Goal: Information Seeking & Learning: Learn about a topic

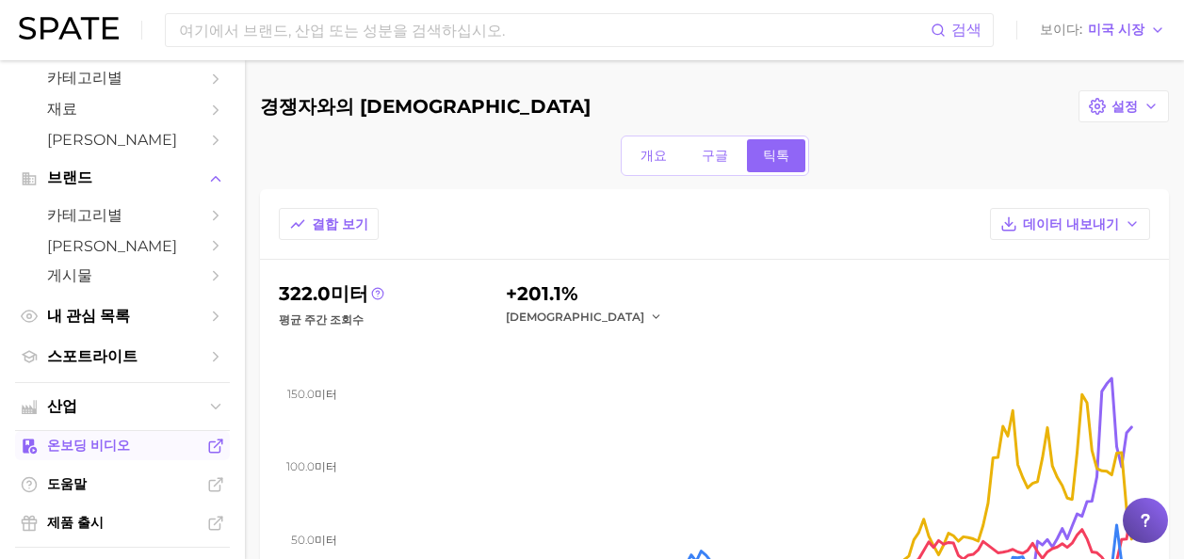
scroll to position [94, 0]
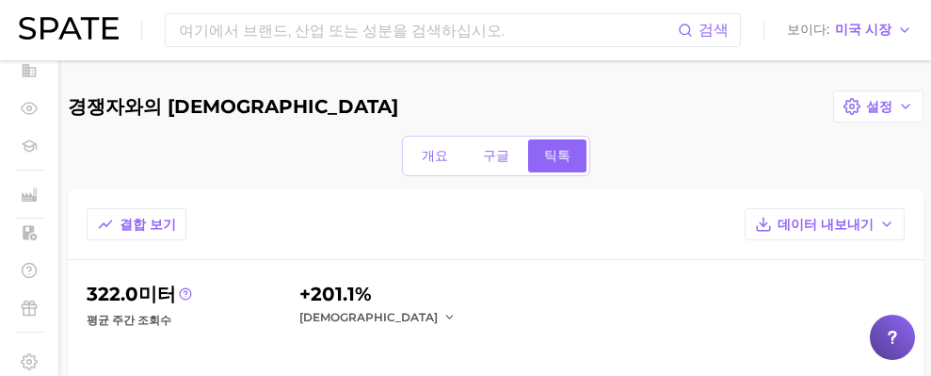
click at [761, 152] on div "개요 구글 틱톡" at bounding box center [496, 156] width 856 height 40
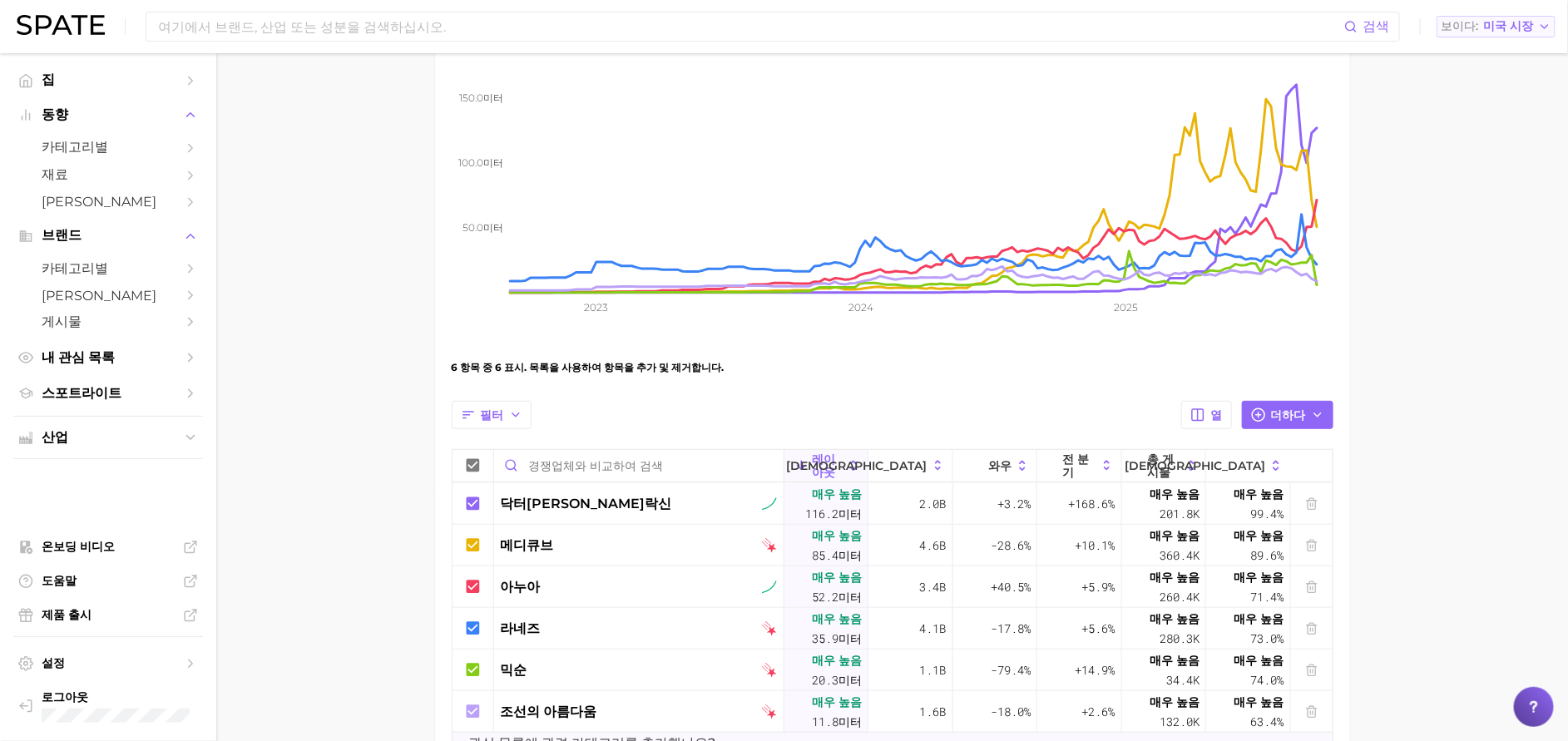
scroll to position [0, 0]
drag, startPoint x: 961, startPoint y: 17, endPoint x: 837, endPoint y: 388, distance: 391.2
click at [836, 390] on div "6 항목 중 6 표시. 목록을 사용하여 항목을 추가 및 제거합니다." at bounding box center [892, 367] width 882 height 47
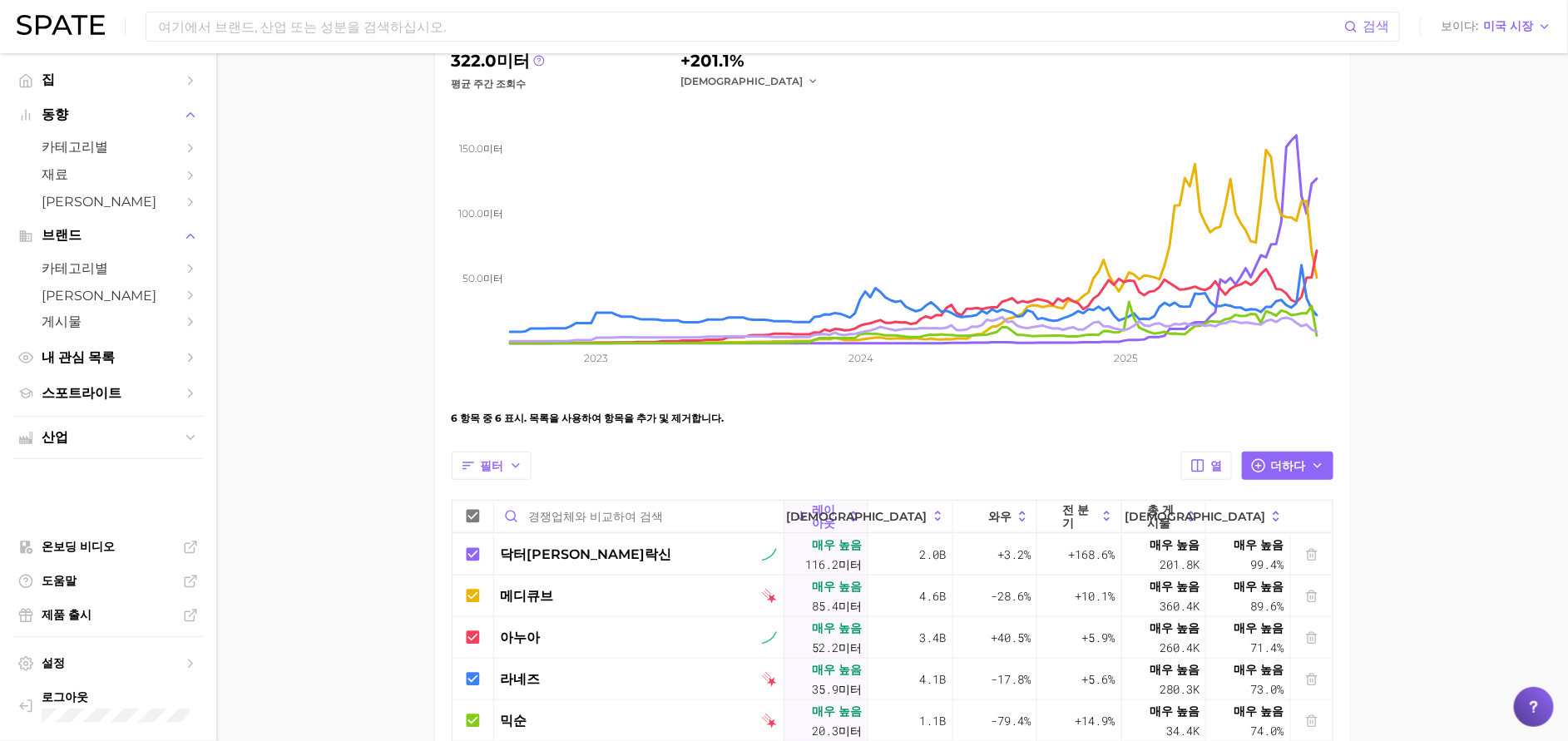
scroll to position [125, 0]
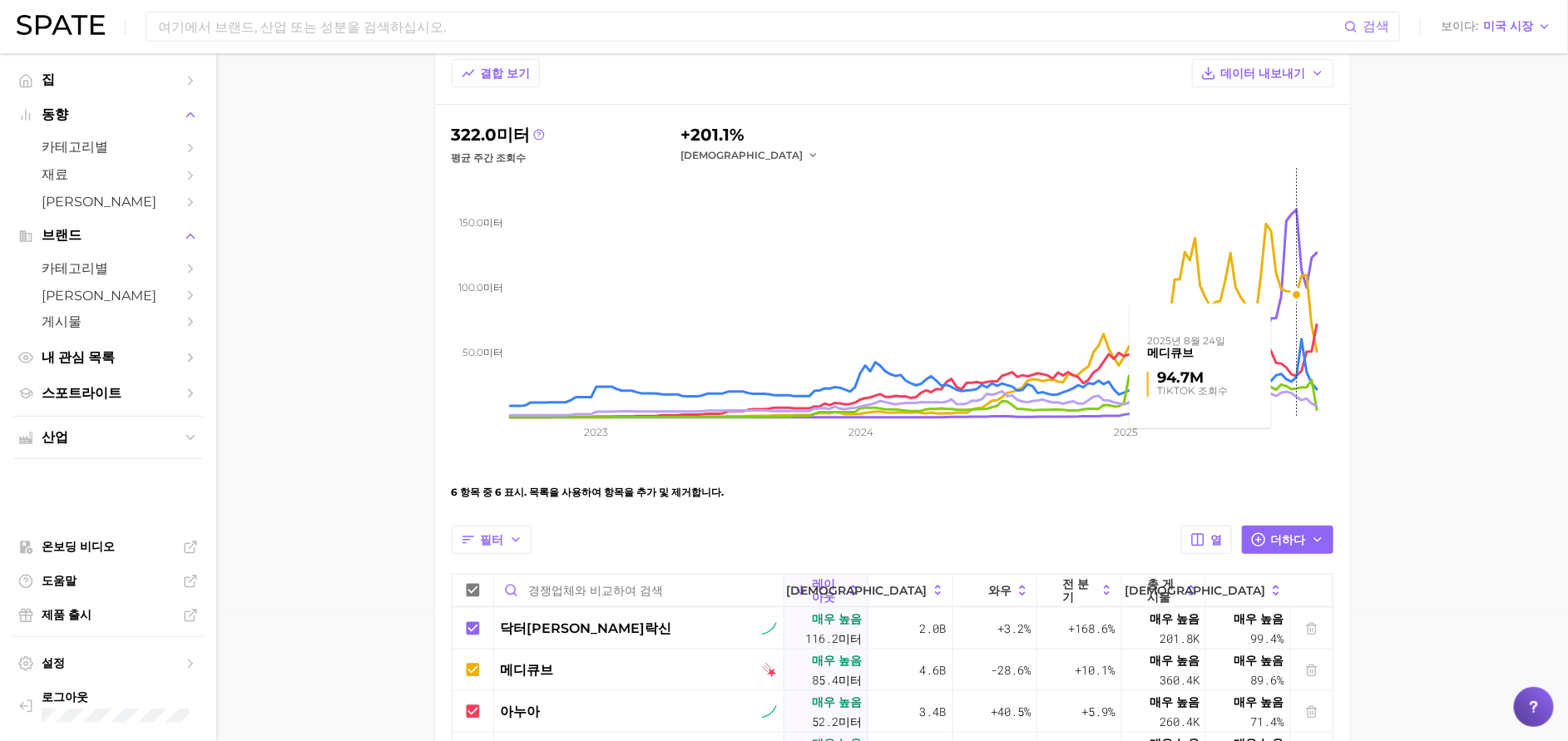
click at [1057, 309] on rect at bounding box center [921, 292] width 823 height 249
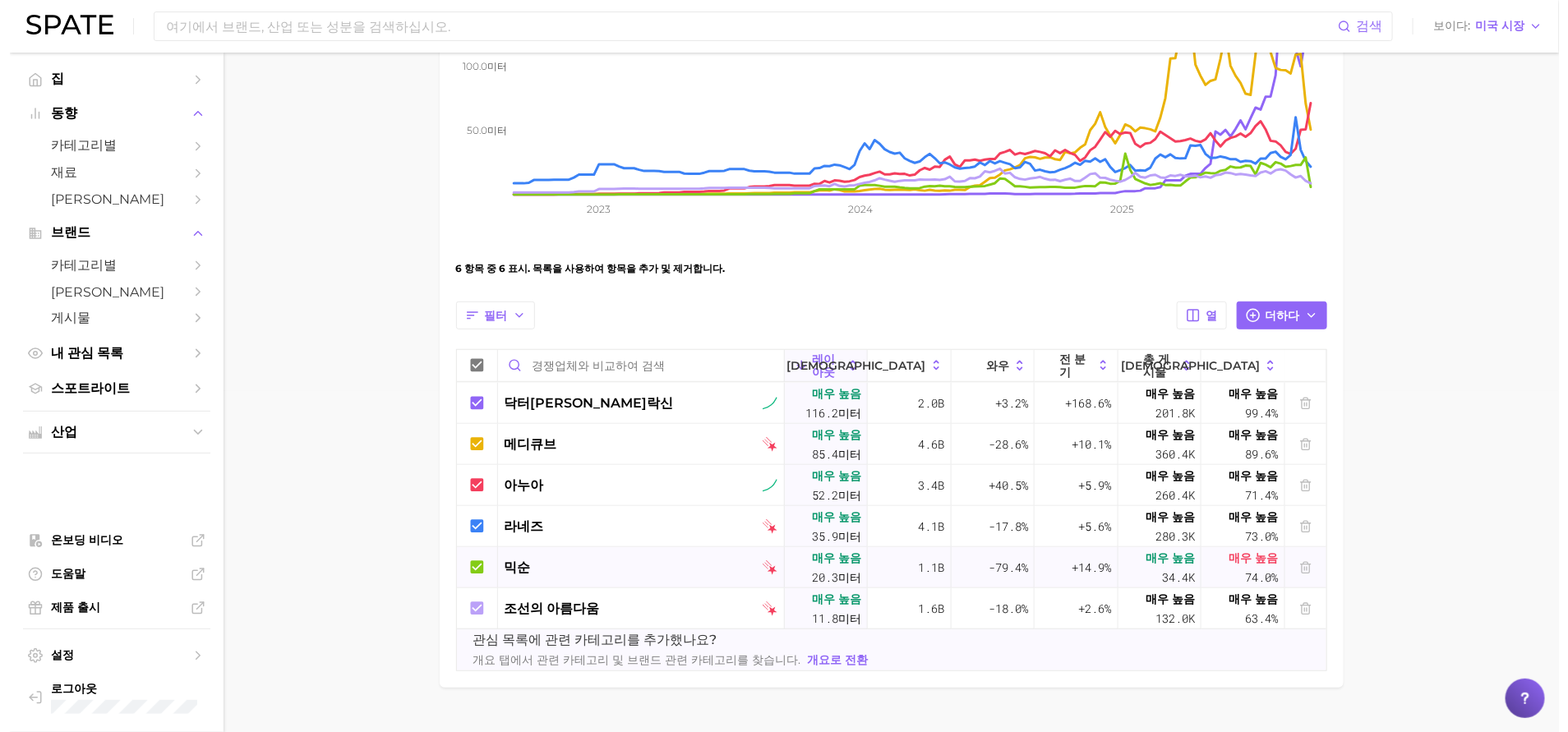
scroll to position [370, 0]
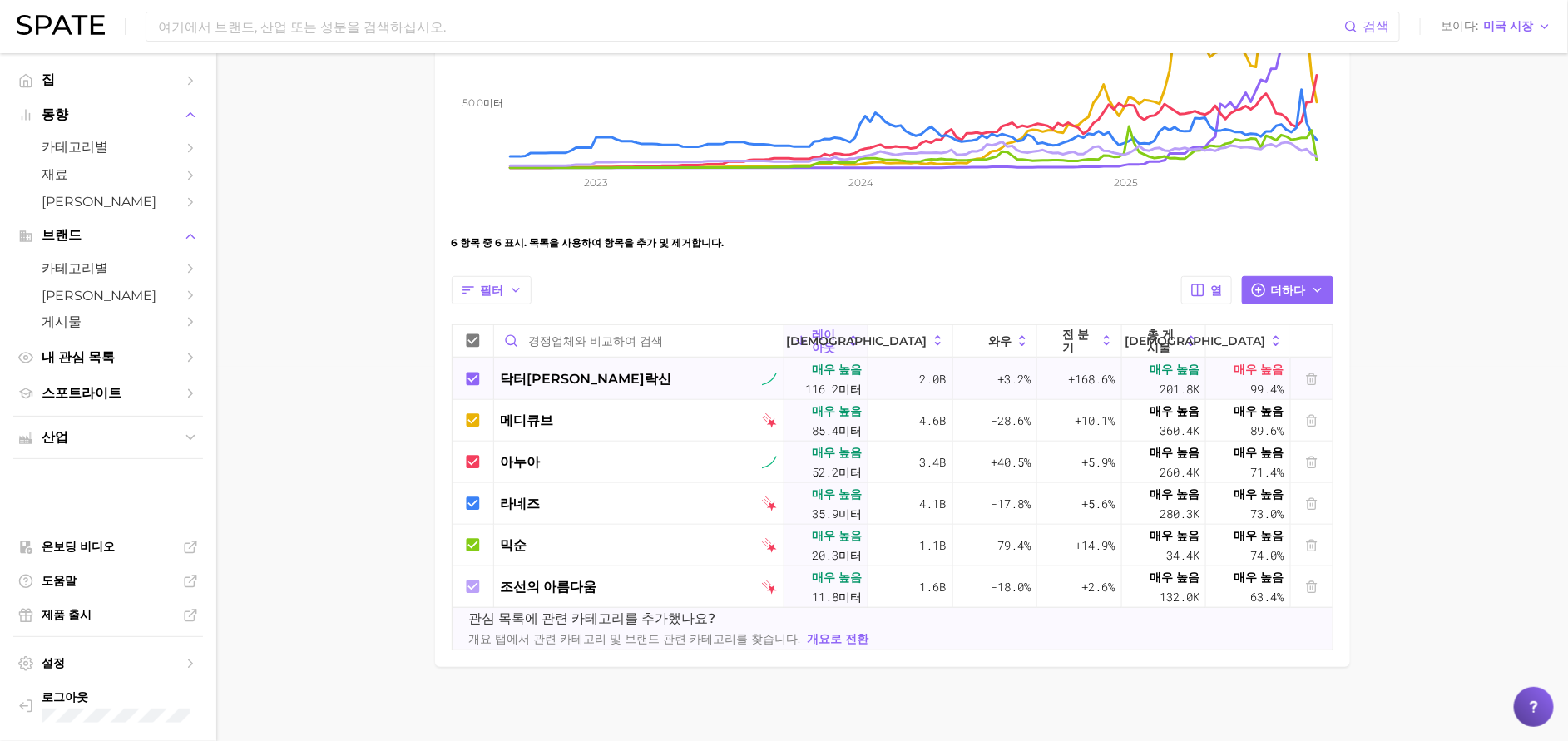
click at [543, 367] on div "닥터[PERSON_NAME]락신" at bounding box center [639, 379] width 291 height 42
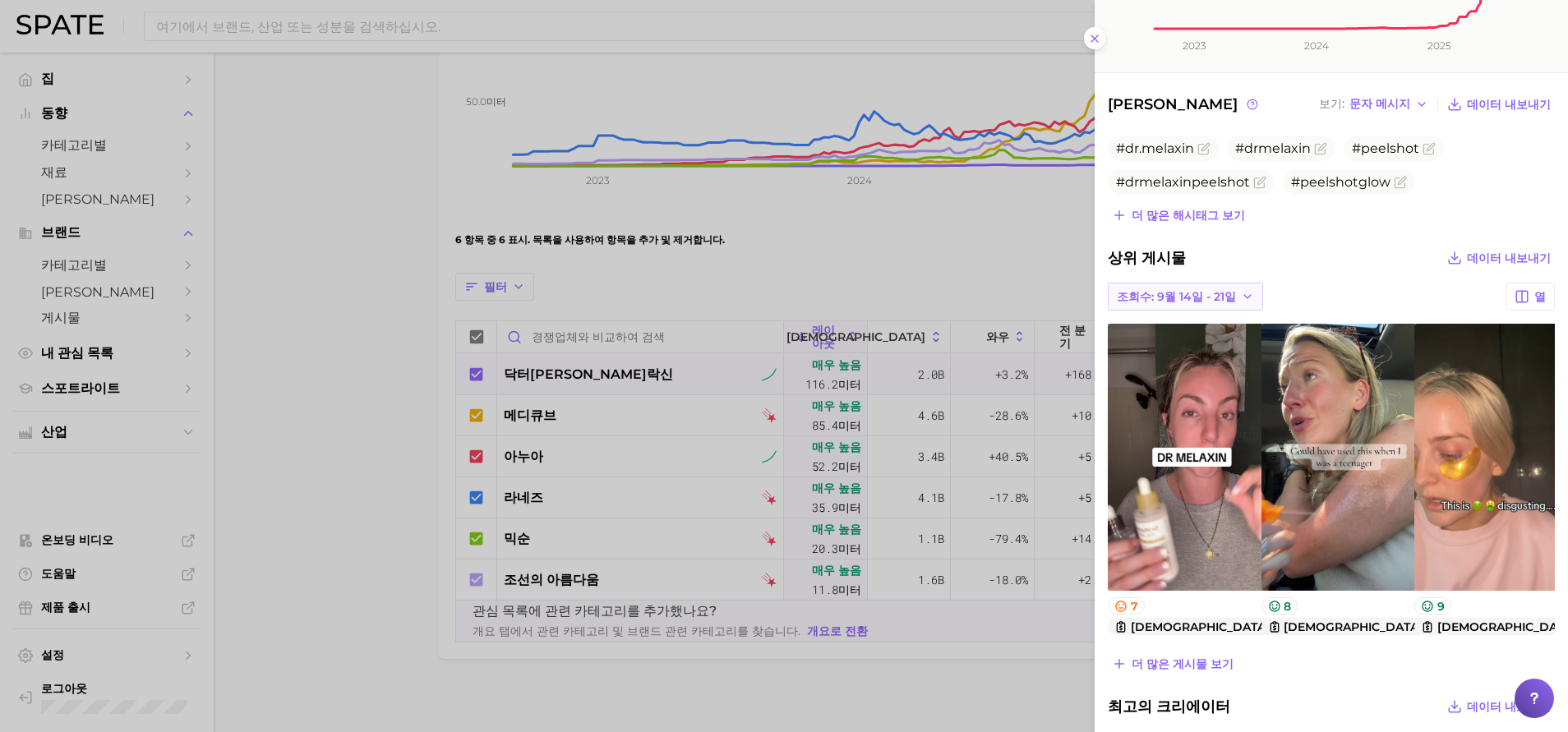
click at [1044, 304] on span "조회수: 9월 14일 - 21일" at bounding box center [1176, 297] width 120 height 14
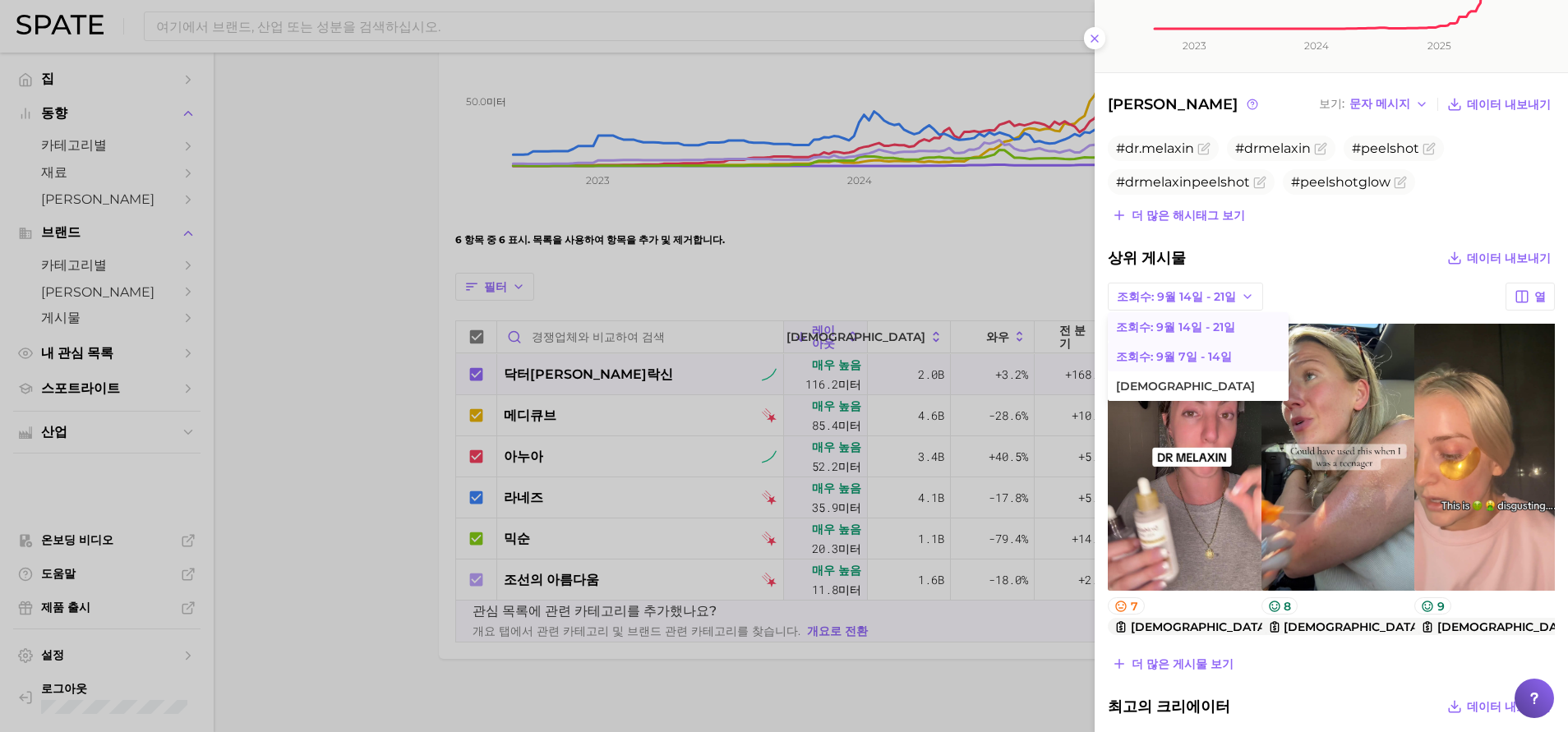
click at [1044, 353] on button "조회수: 9월 7일 - 14일" at bounding box center [1197, 357] width 181 height 30
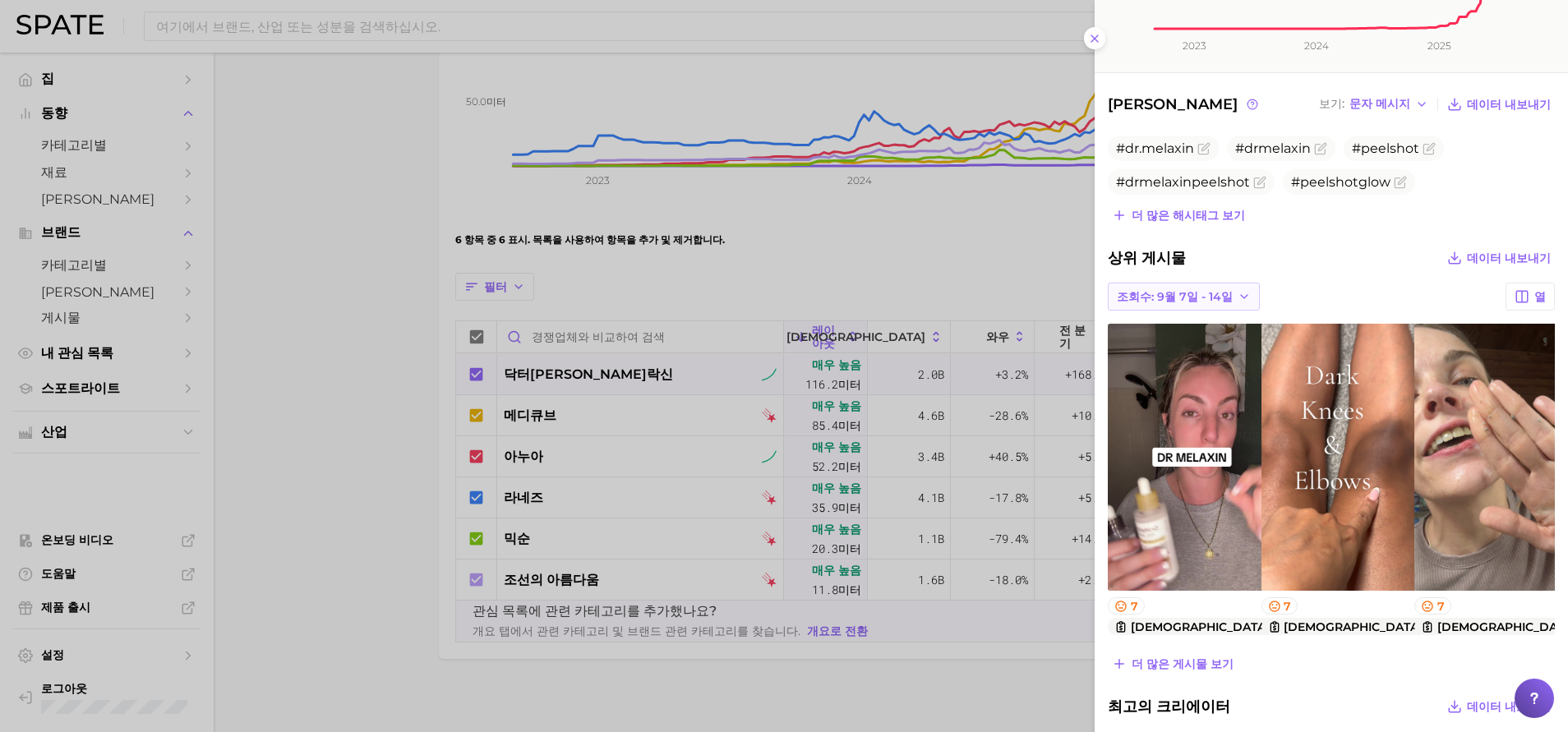
scroll to position [0, 0]
click at [1044, 303] on span "조회수: 9월 7일 - 14일" at bounding box center [1174, 297] width 116 height 14
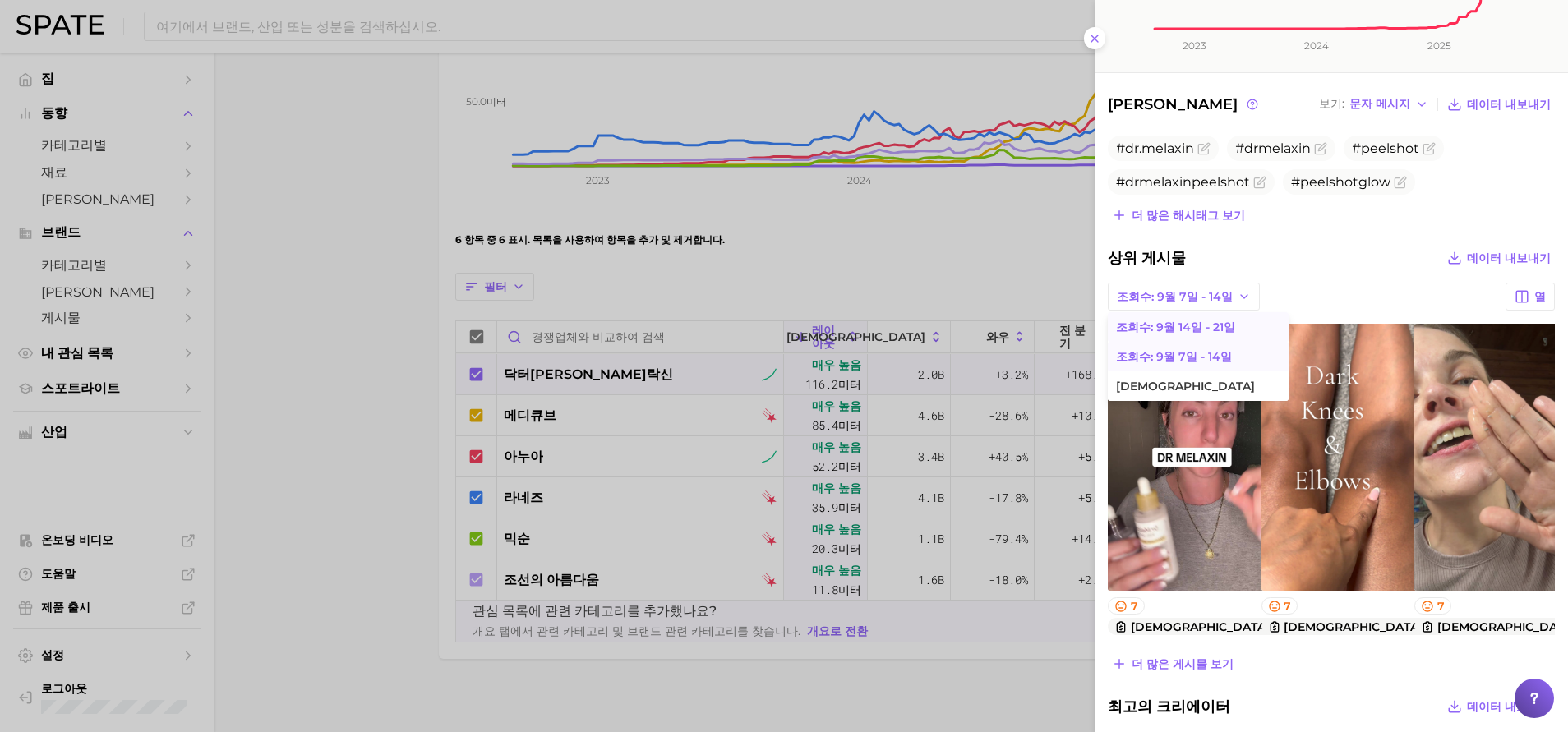
click at [1044, 330] on button "조회수: 9월 14일 - 21일" at bounding box center [1197, 327] width 181 height 30
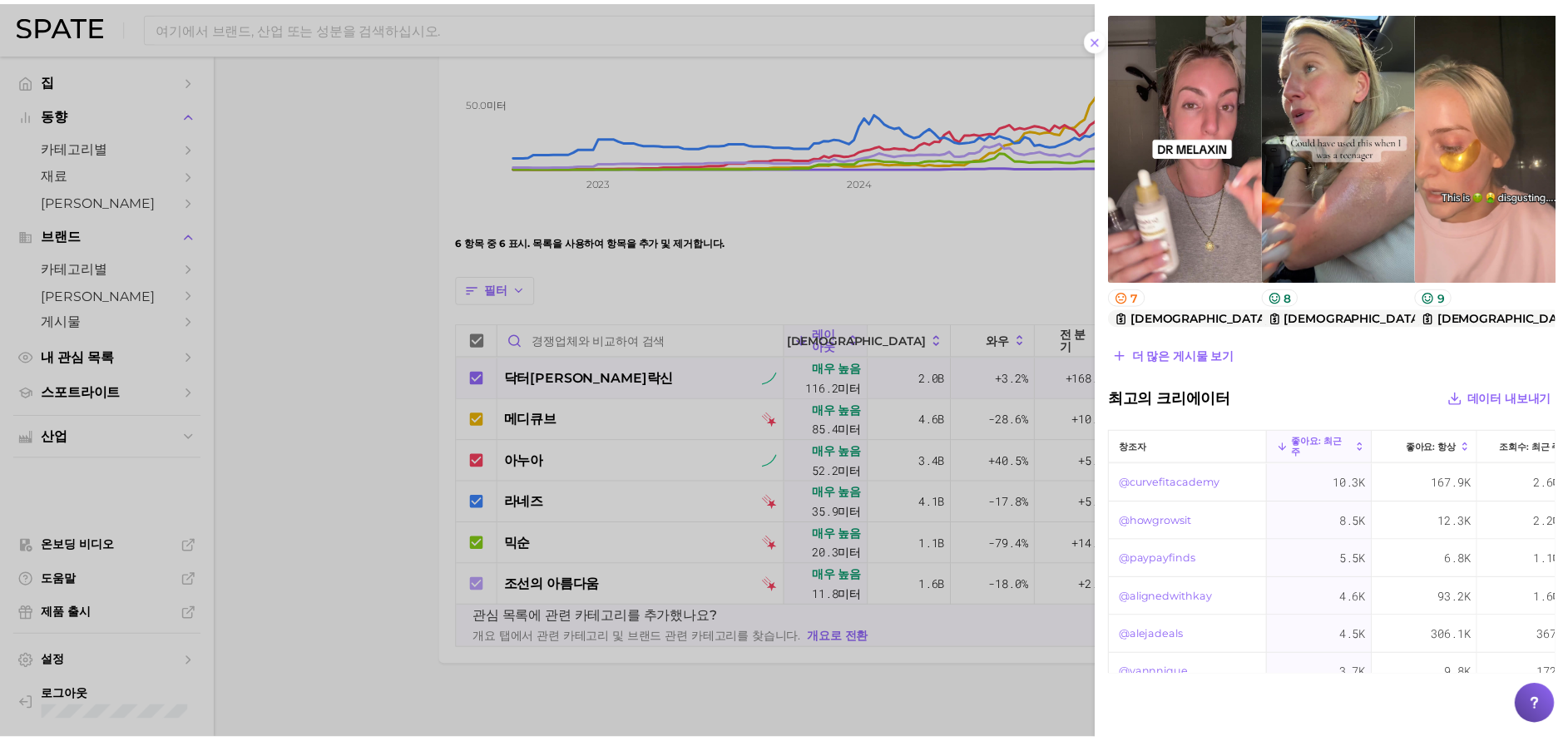
scroll to position [722, 0]
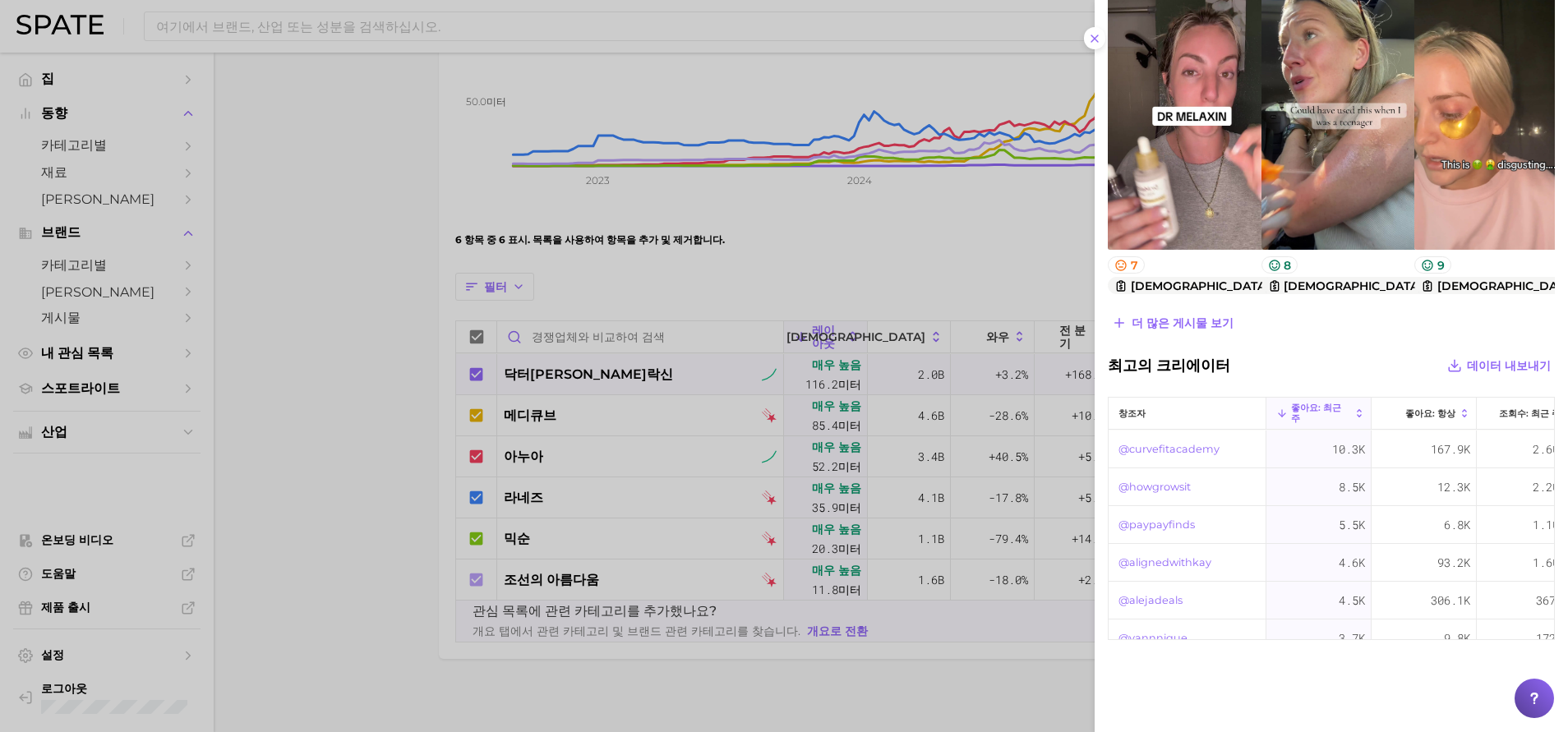
click at [235, 340] on div at bounding box center [784, 366] width 1568 height 732
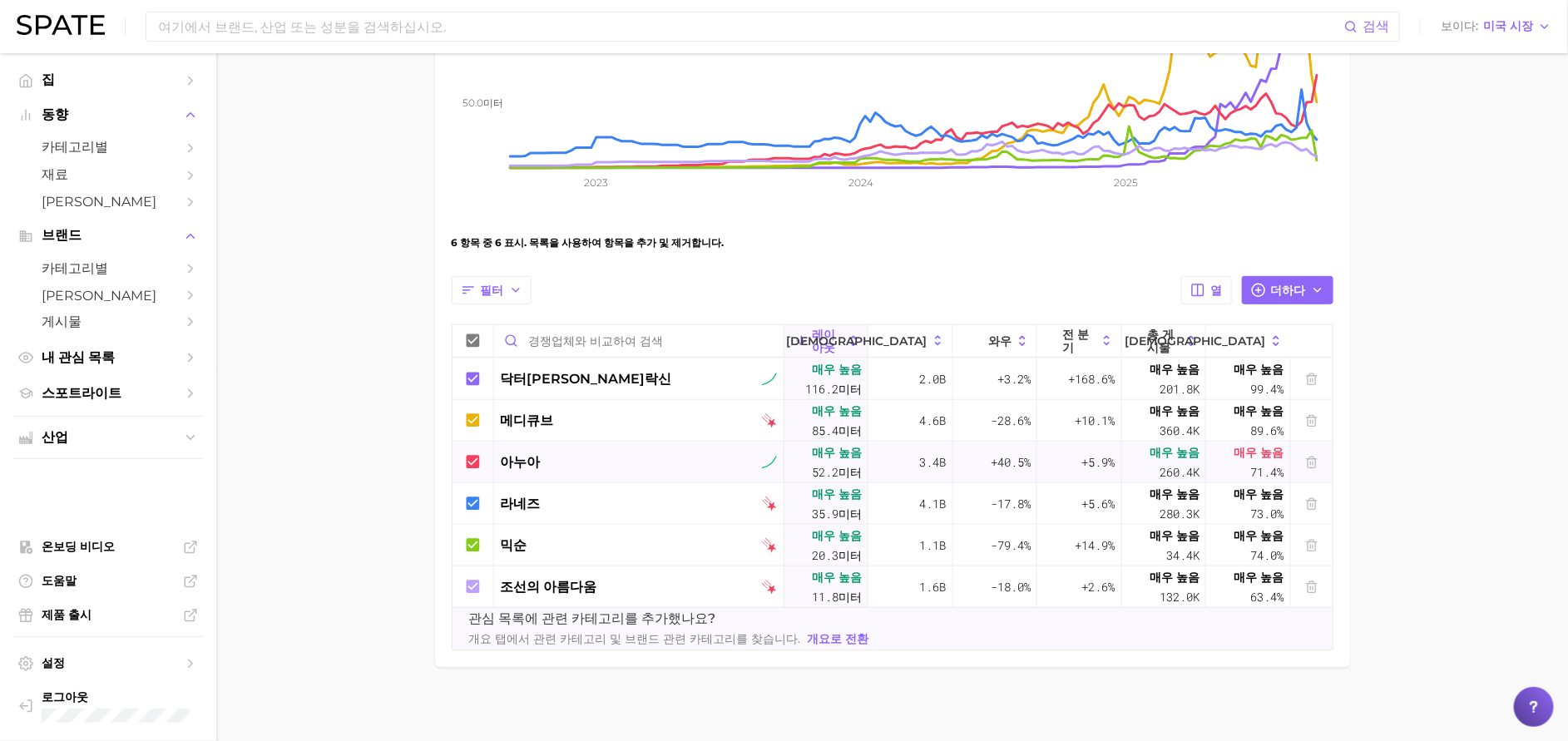
scroll to position [125, 0]
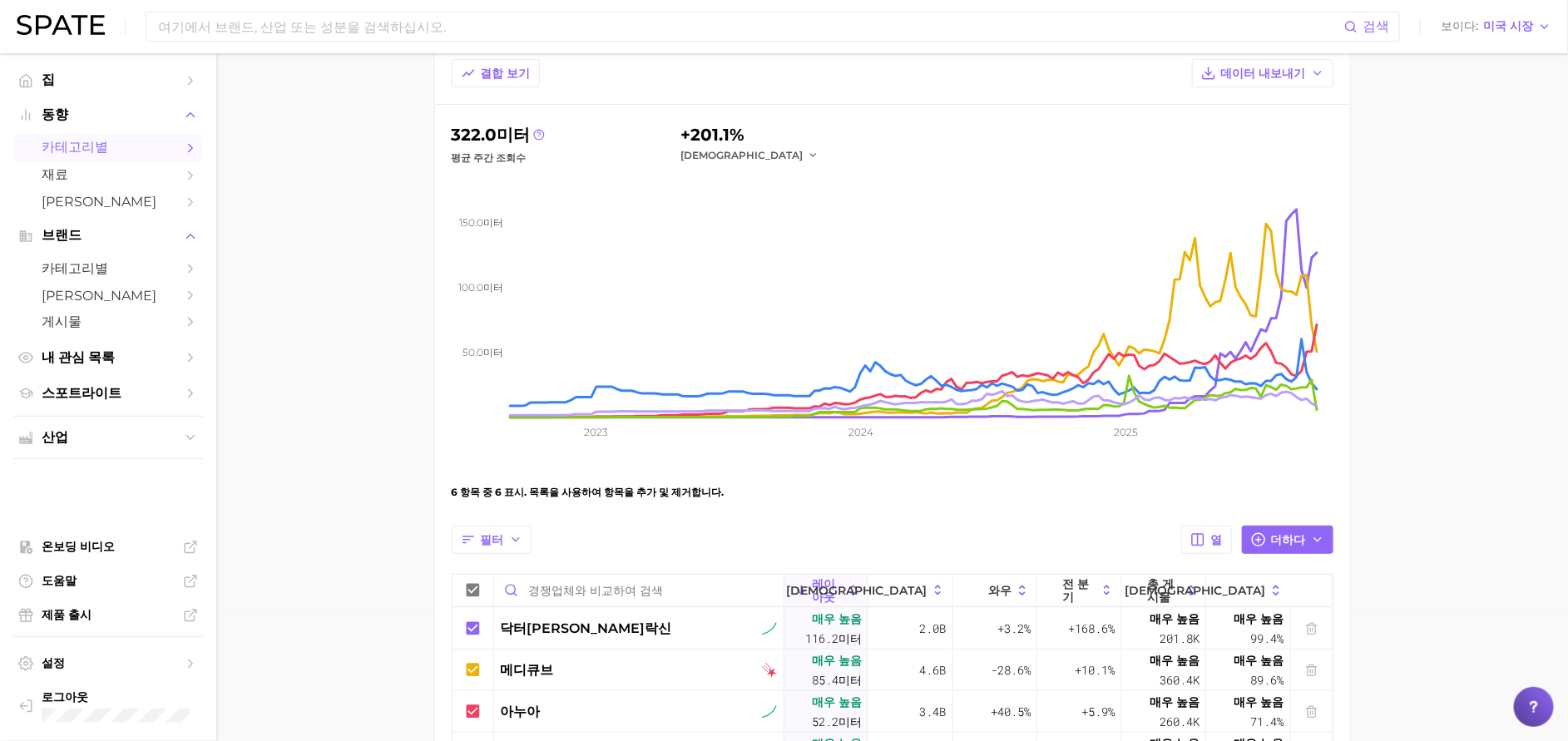
click at [102, 156] on span "카테고리별" at bounding box center [108, 147] width 133 height 18
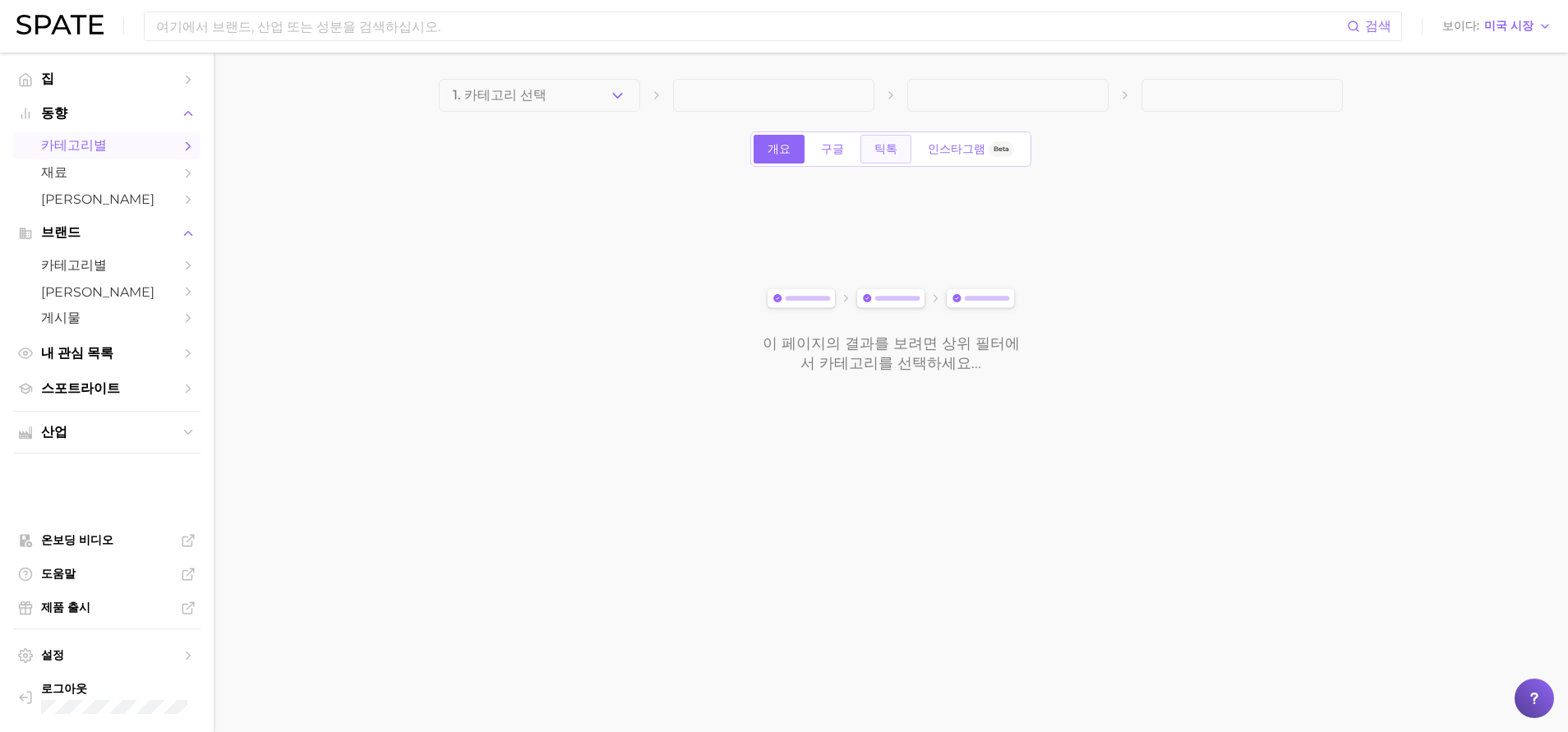
click at [880, 156] on link "틱톡" at bounding box center [886, 148] width 51 height 29
click at [590, 100] on span at bounding box center [539, 95] width 202 height 33
click at [603, 97] on button "1. 카테고리 선택" at bounding box center [539, 95] width 202 height 33
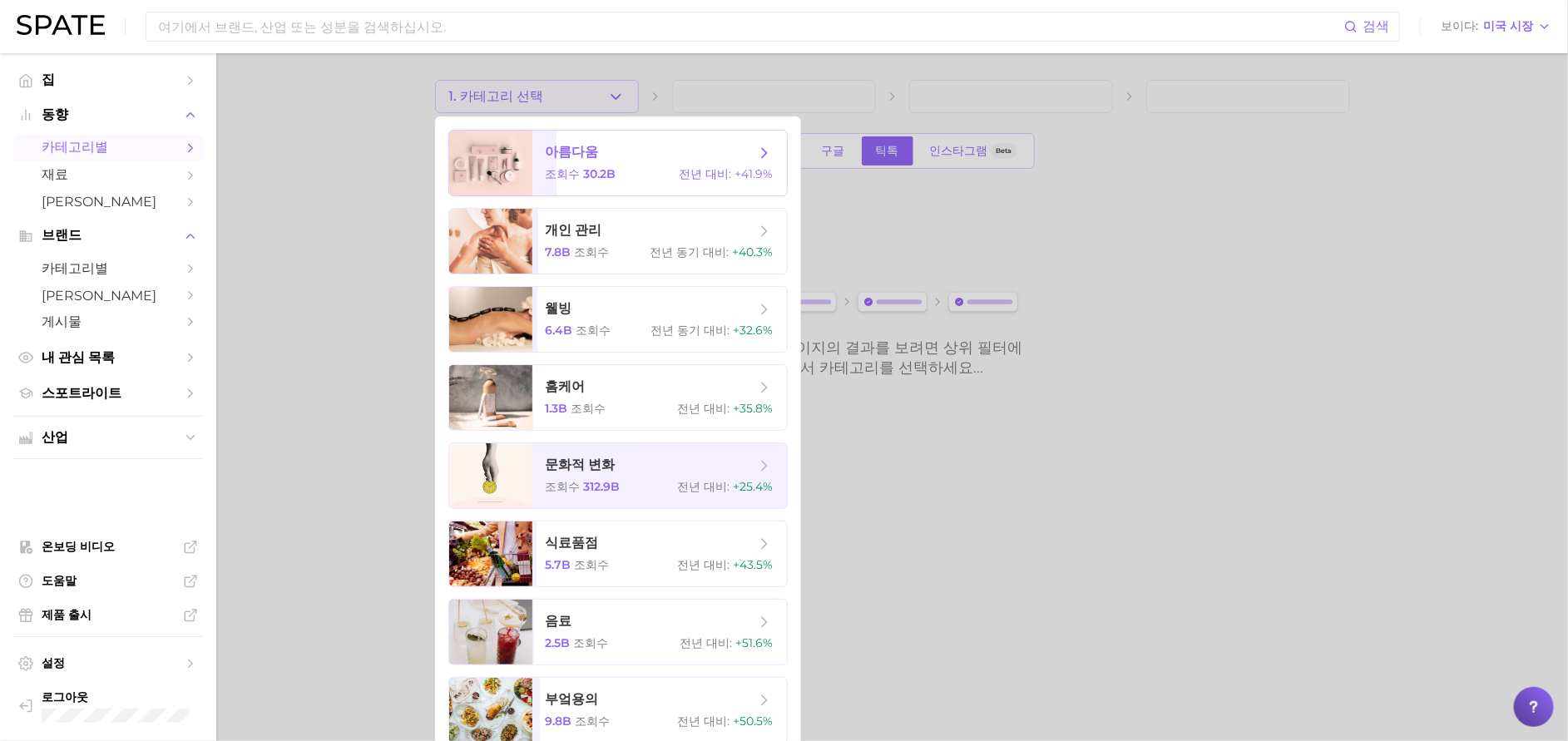
click at [613, 185] on span "아름다움 조회 수 30.2b 전년 대비: +41.9%" at bounding box center [660, 163] width 254 height 64
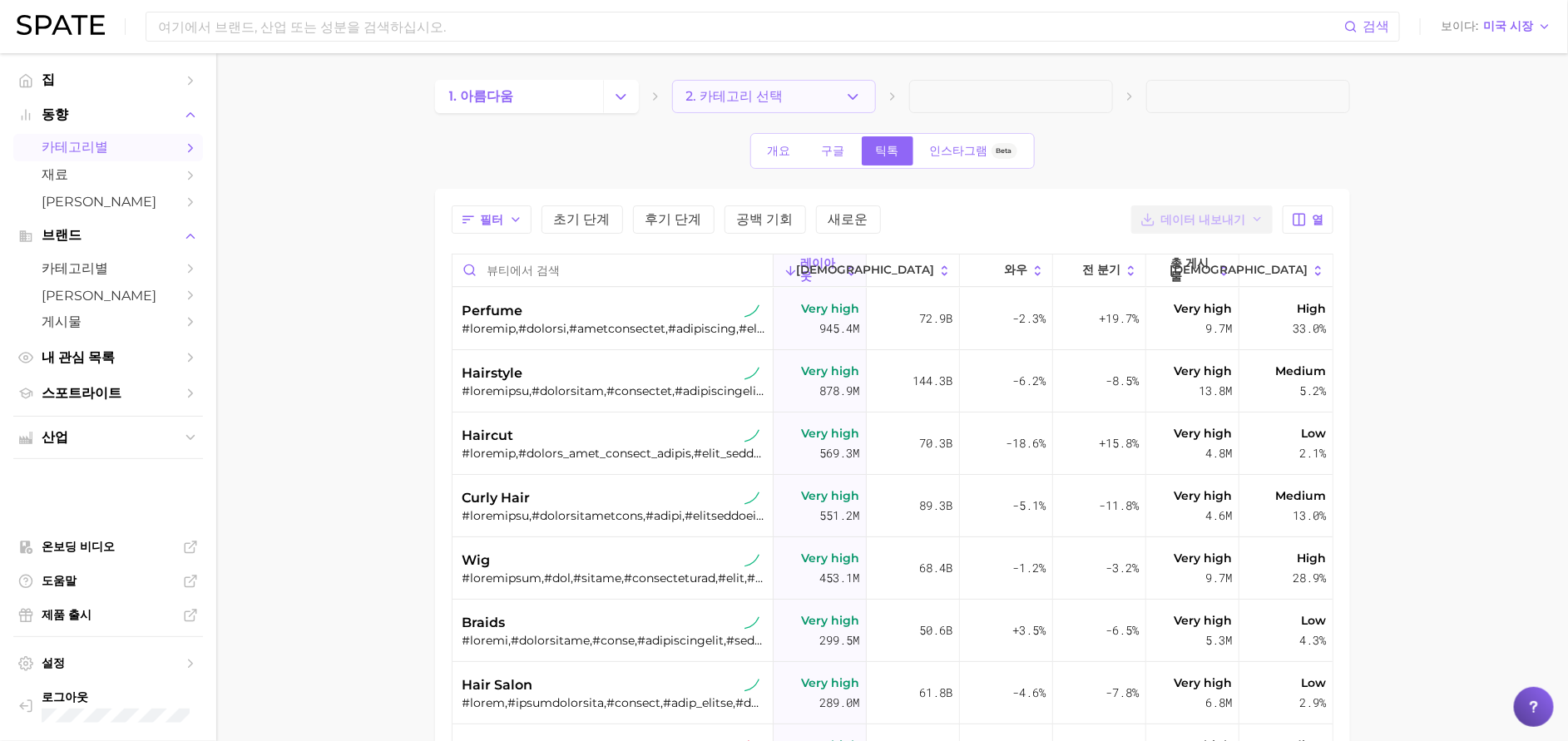
click at [784, 105] on button "2. 카테고리 선택" at bounding box center [774, 96] width 204 height 34
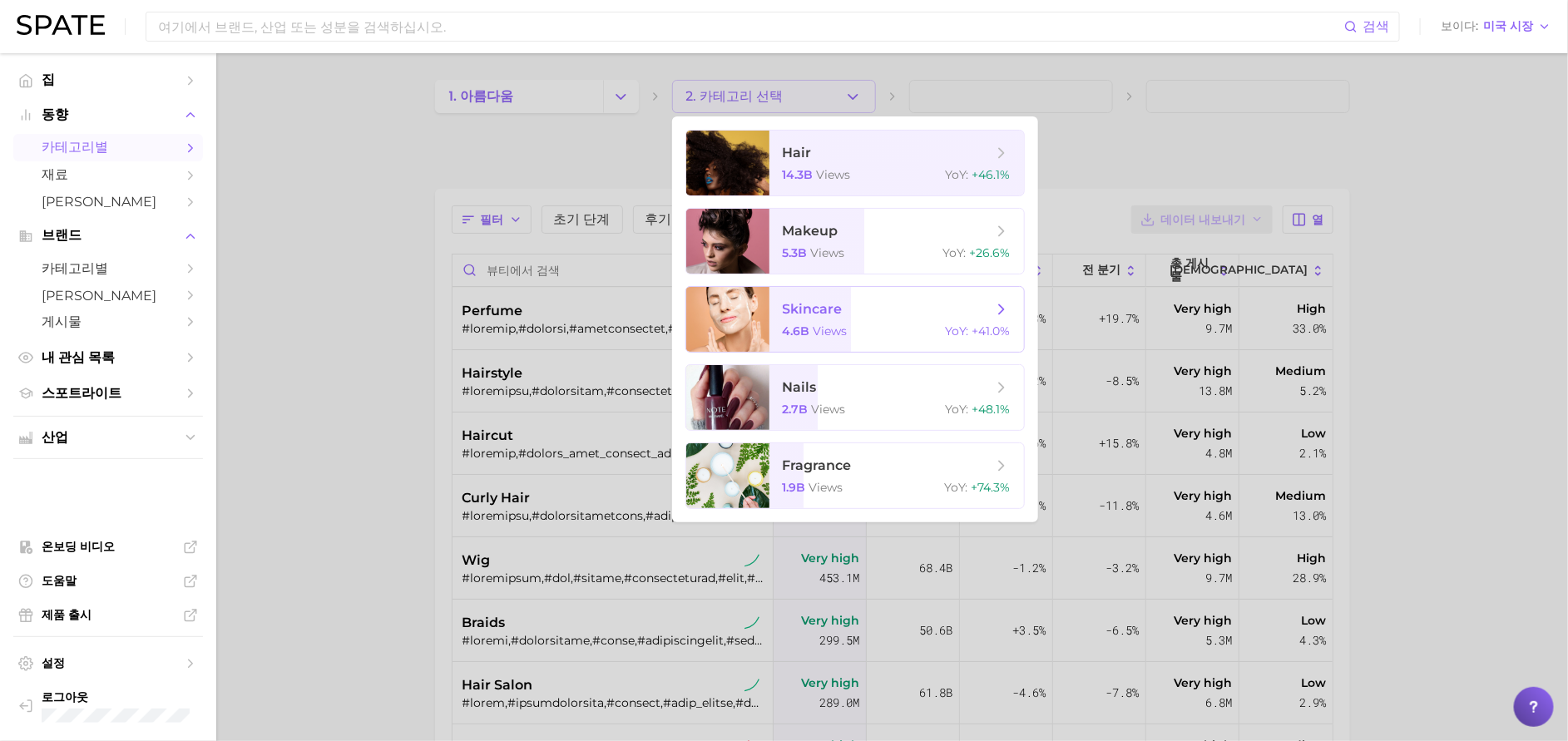
click at [852, 299] on span "skincare 4.6b views YoY : +41.0%" at bounding box center [897, 319] width 254 height 64
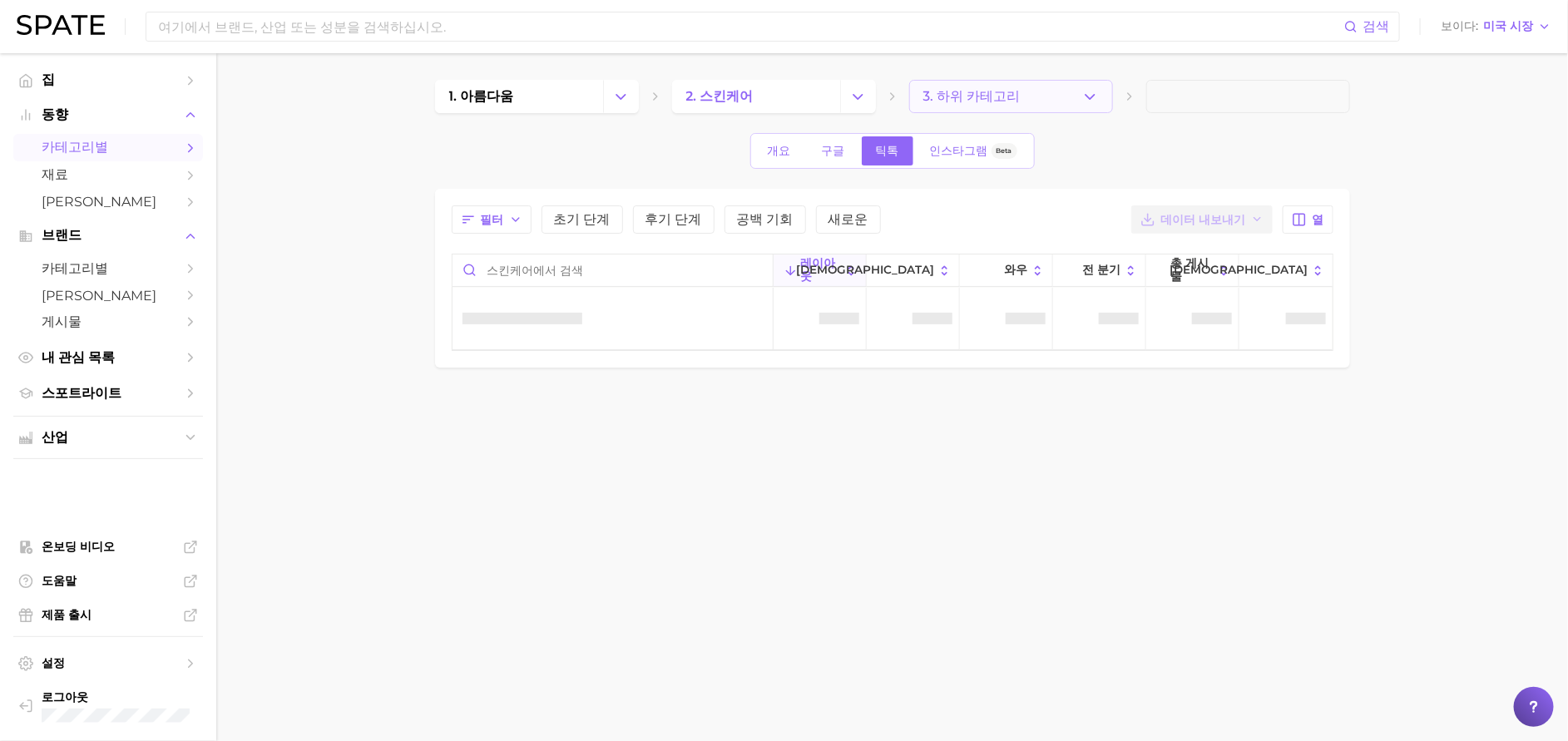
click at [946, 102] on span "3. 하위 카테고리" at bounding box center [972, 96] width 97 height 15
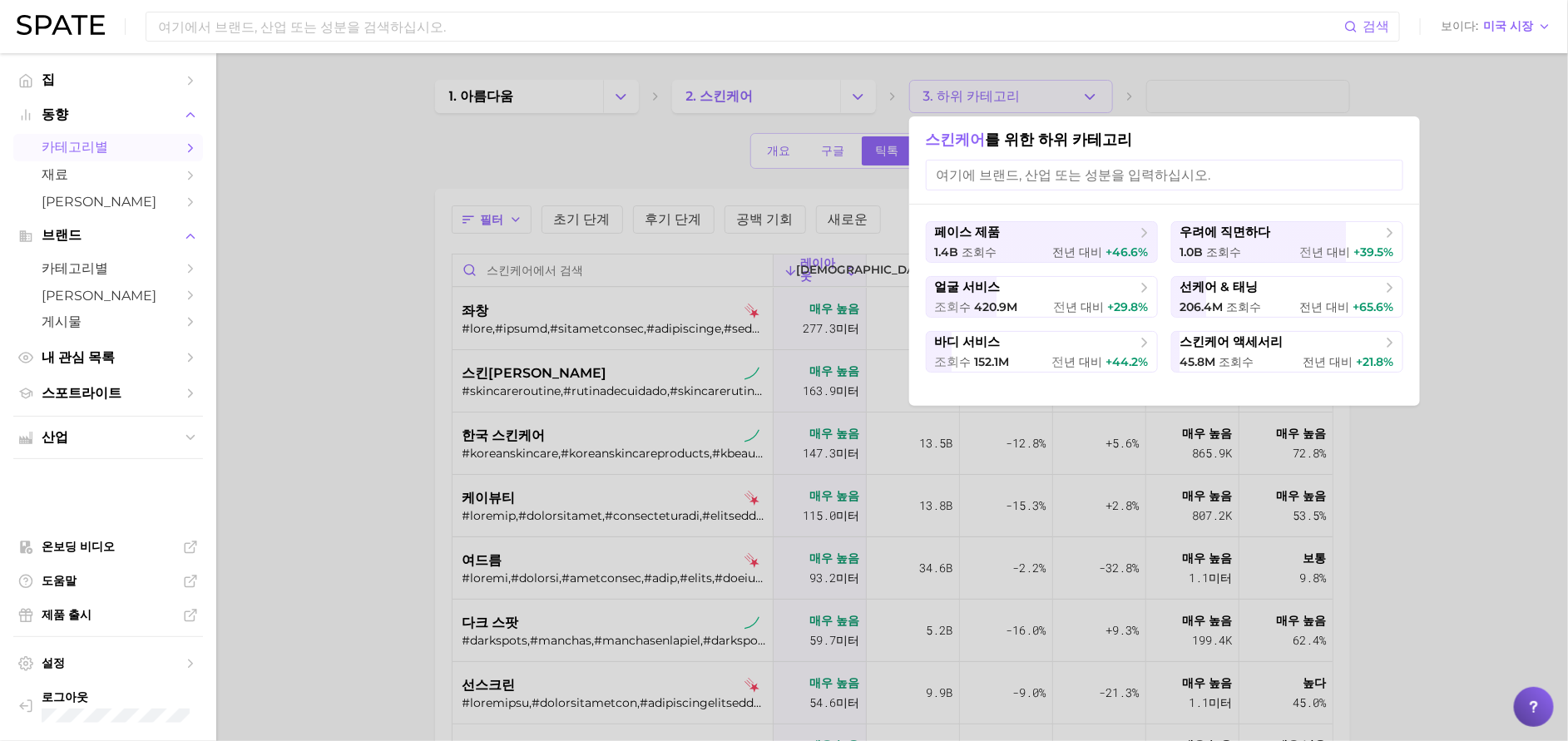
click at [531, 172] on div at bounding box center [784, 370] width 1568 height 741
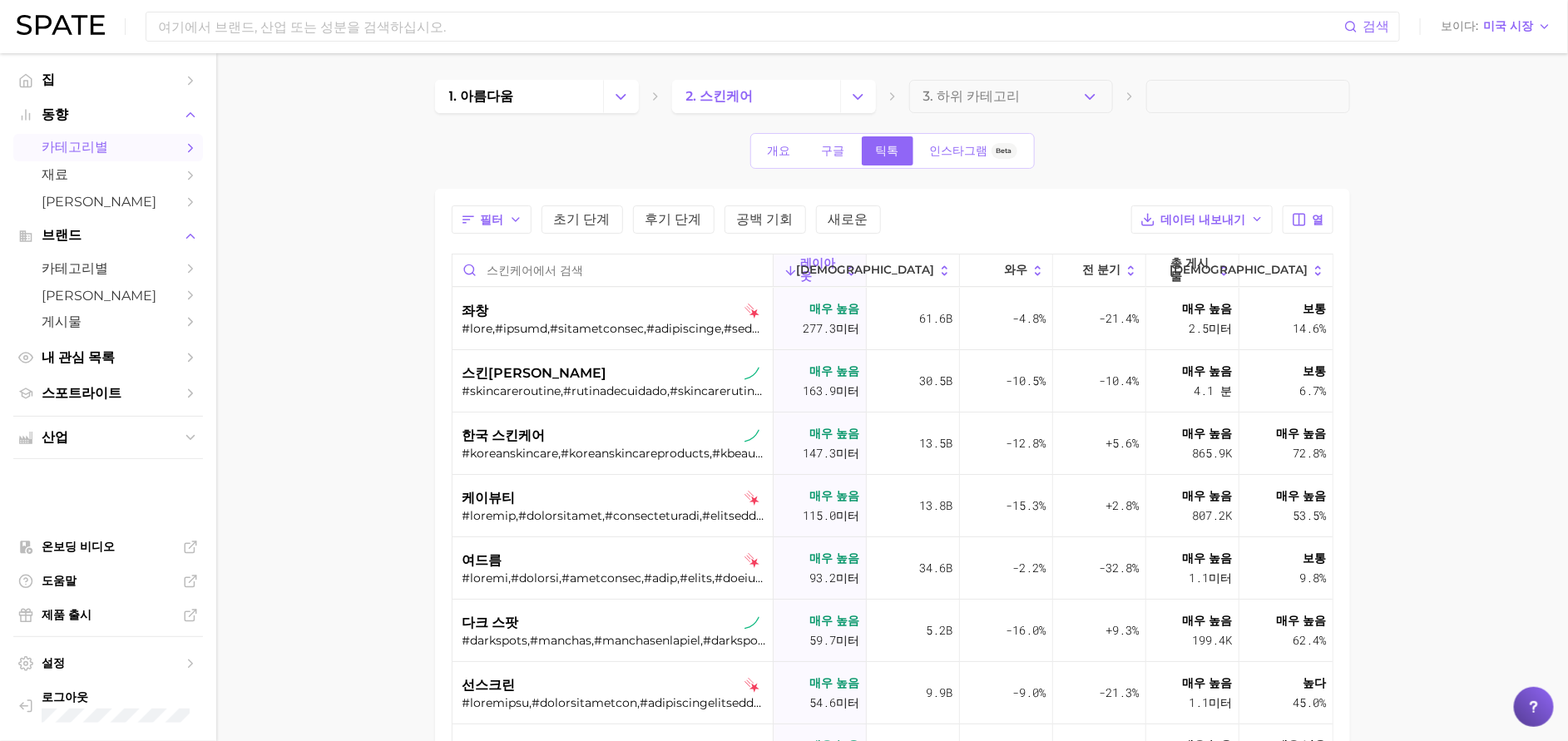
drag, startPoint x: 1413, startPoint y: 202, endPoint x: 383, endPoint y: 513, distance: 1075.9
click at [383, 513] on main "1. 아름다움 2. 스킨케어 3. 하위 카테고리 개요 구글 틱톡 인스타그램 Beta 필터 초기 단계 후기 단계 공백 기회 새로운 데이터 내보내…" at bounding box center [892, 573] width 1352 height 1041
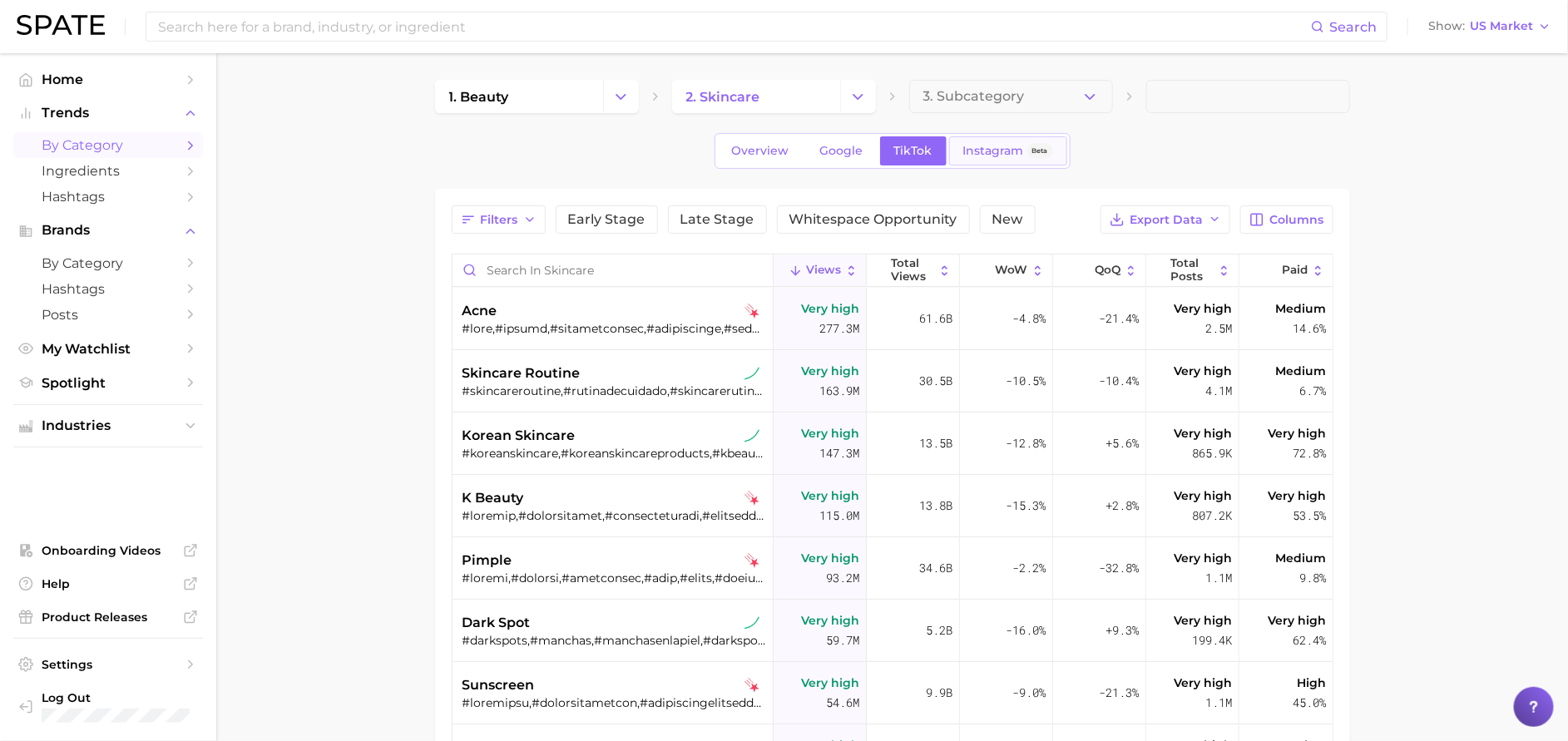
click at [1027, 150] on span "Beta" at bounding box center [1040, 151] width 26 height 16
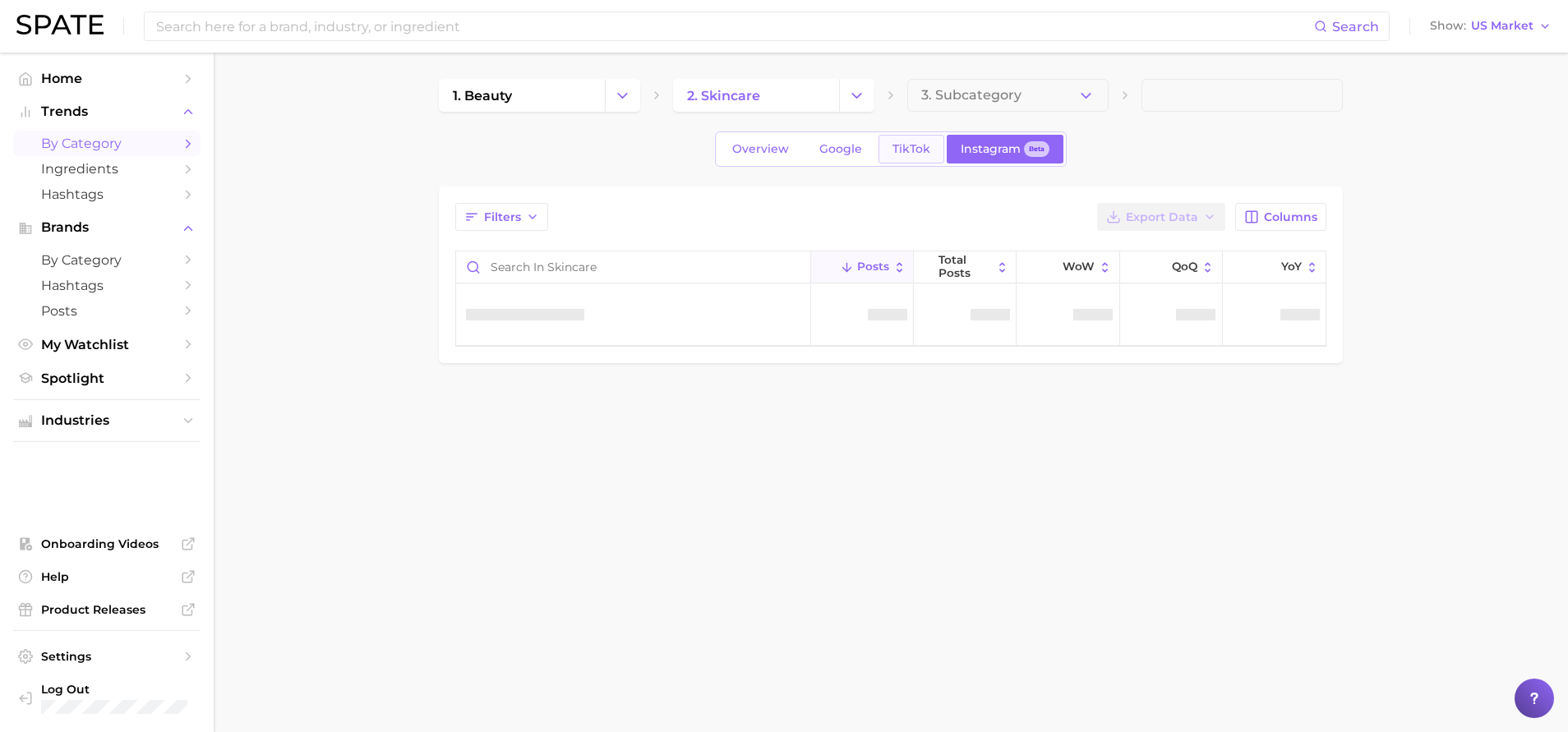
click at [880, 147] on link "TikTok" at bounding box center [911, 148] width 65 height 29
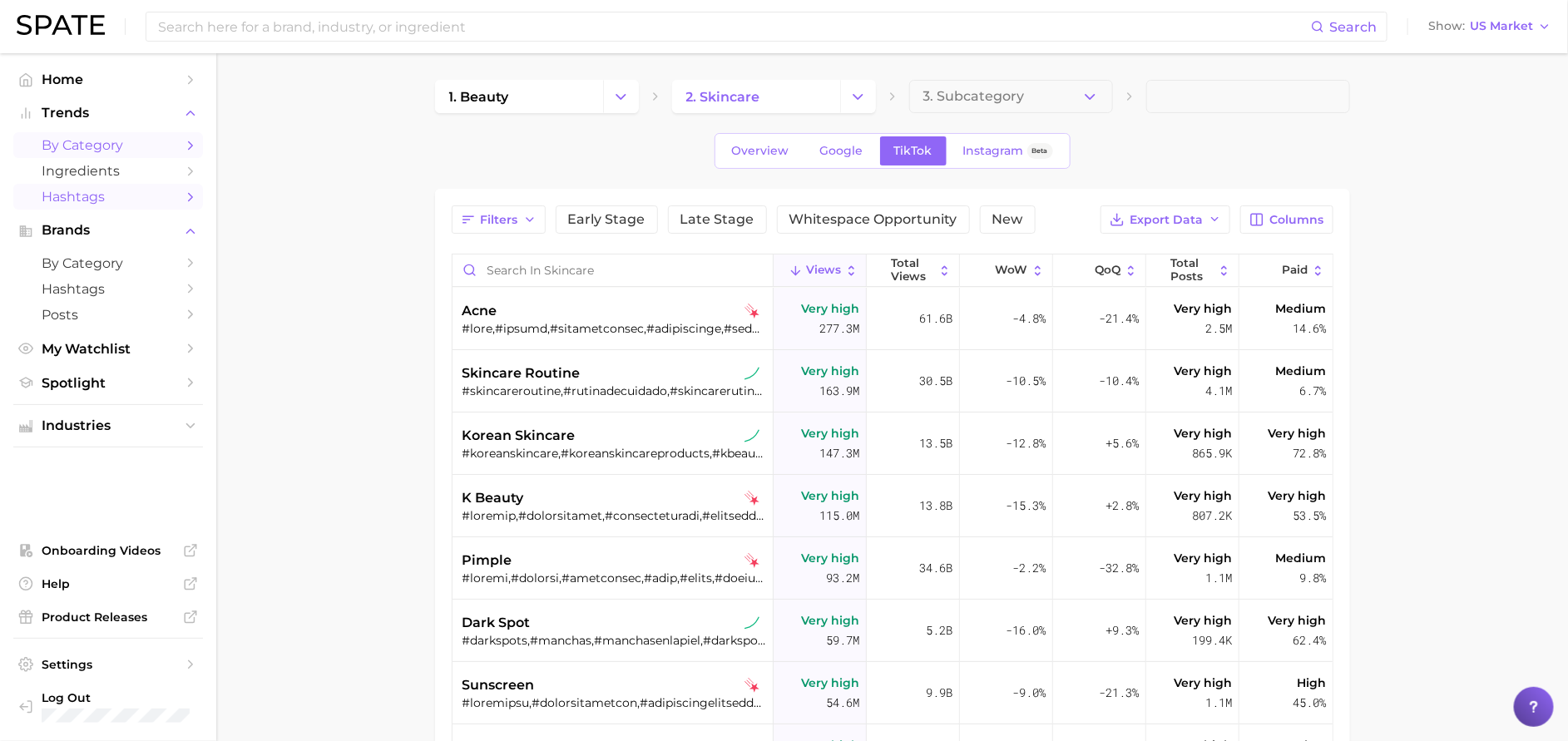
click at [141, 185] on link "Hashtags" at bounding box center [108, 196] width 190 height 26
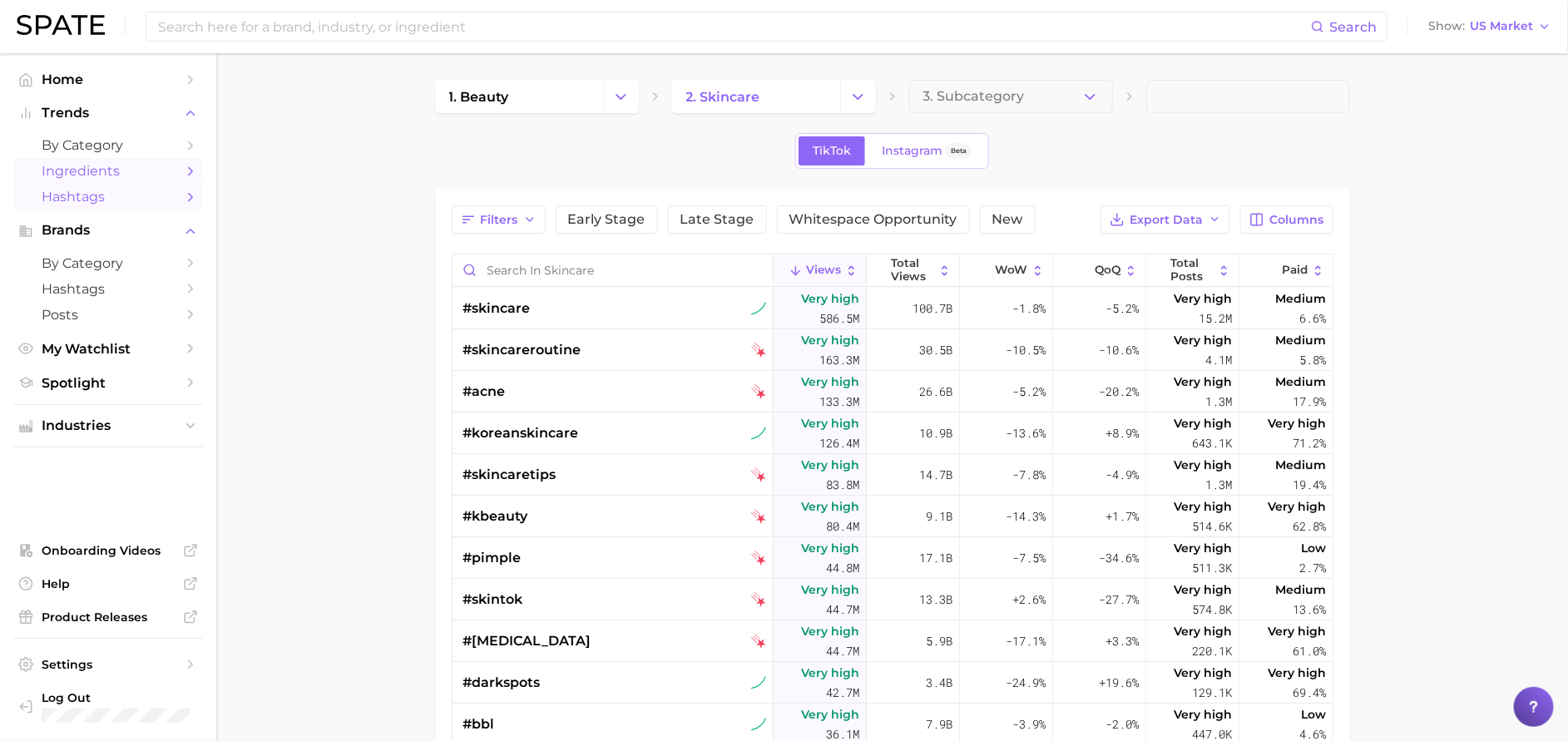
click at [147, 178] on span "Ingredients" at bounding box center [108, 171] width 133 height 16
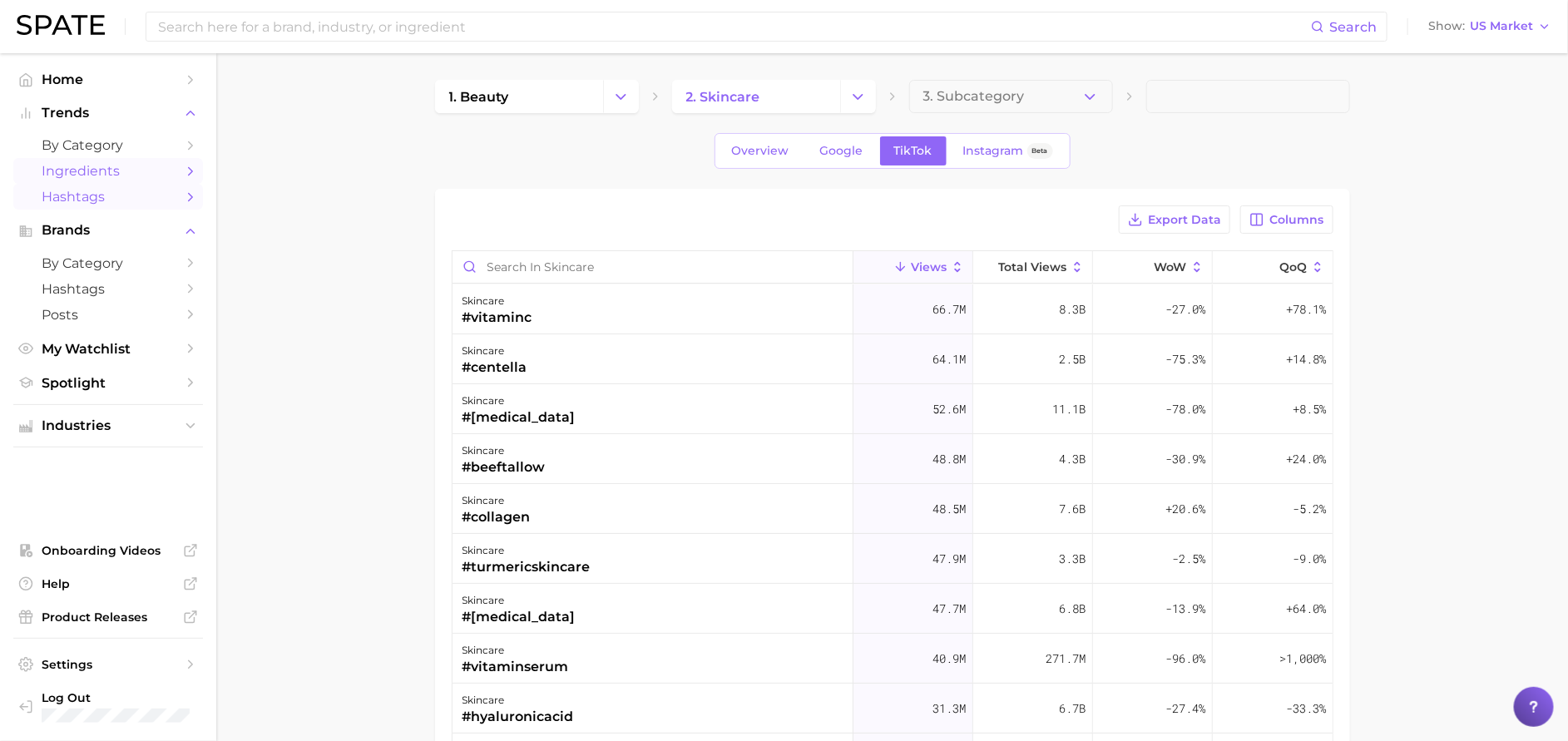
click at [137, 193] on span "Hashtags" at bounding box center [108, 197] width 133 height 16
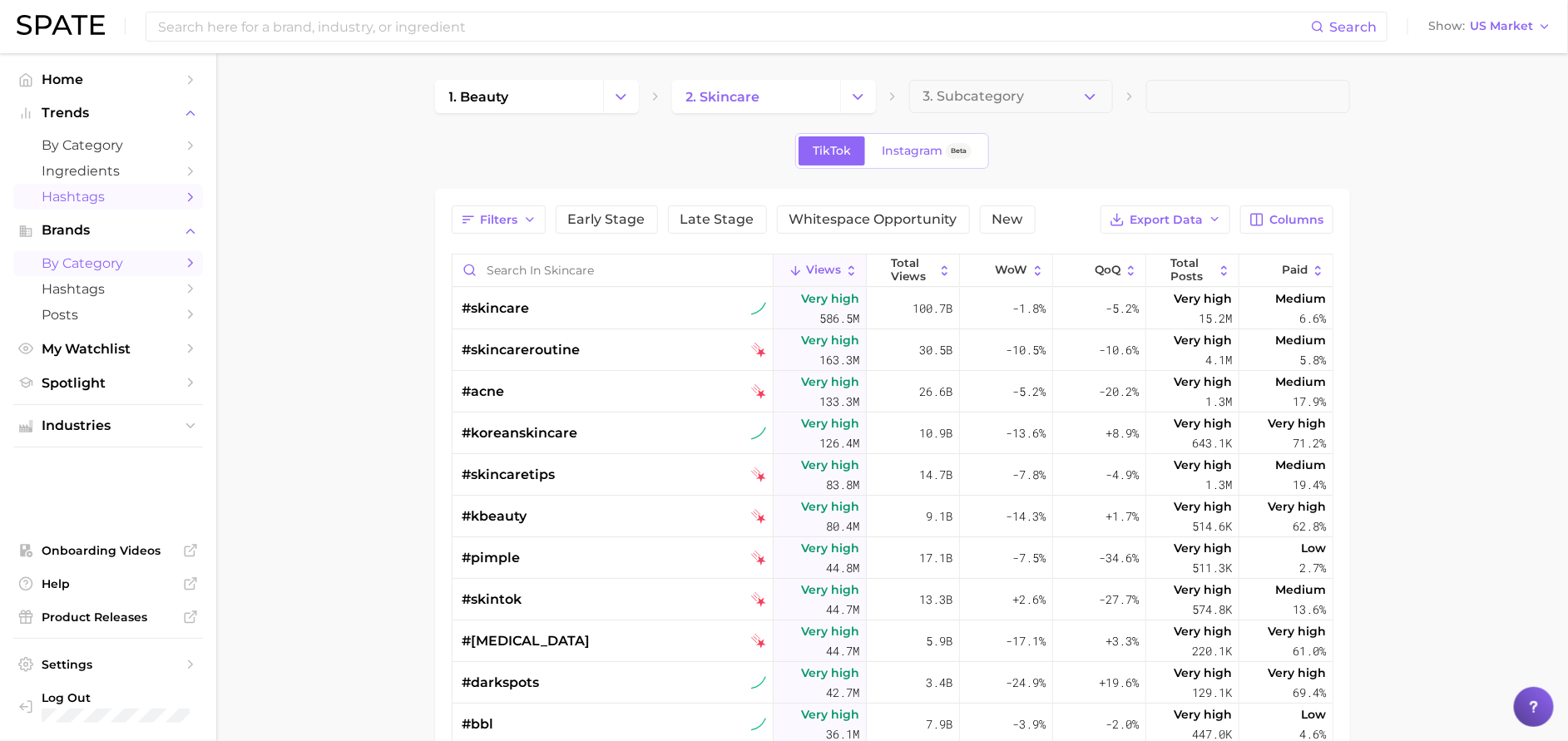
click at [152, 274] on link "by Category" at bounding box center [108, 262] width 190 height 26
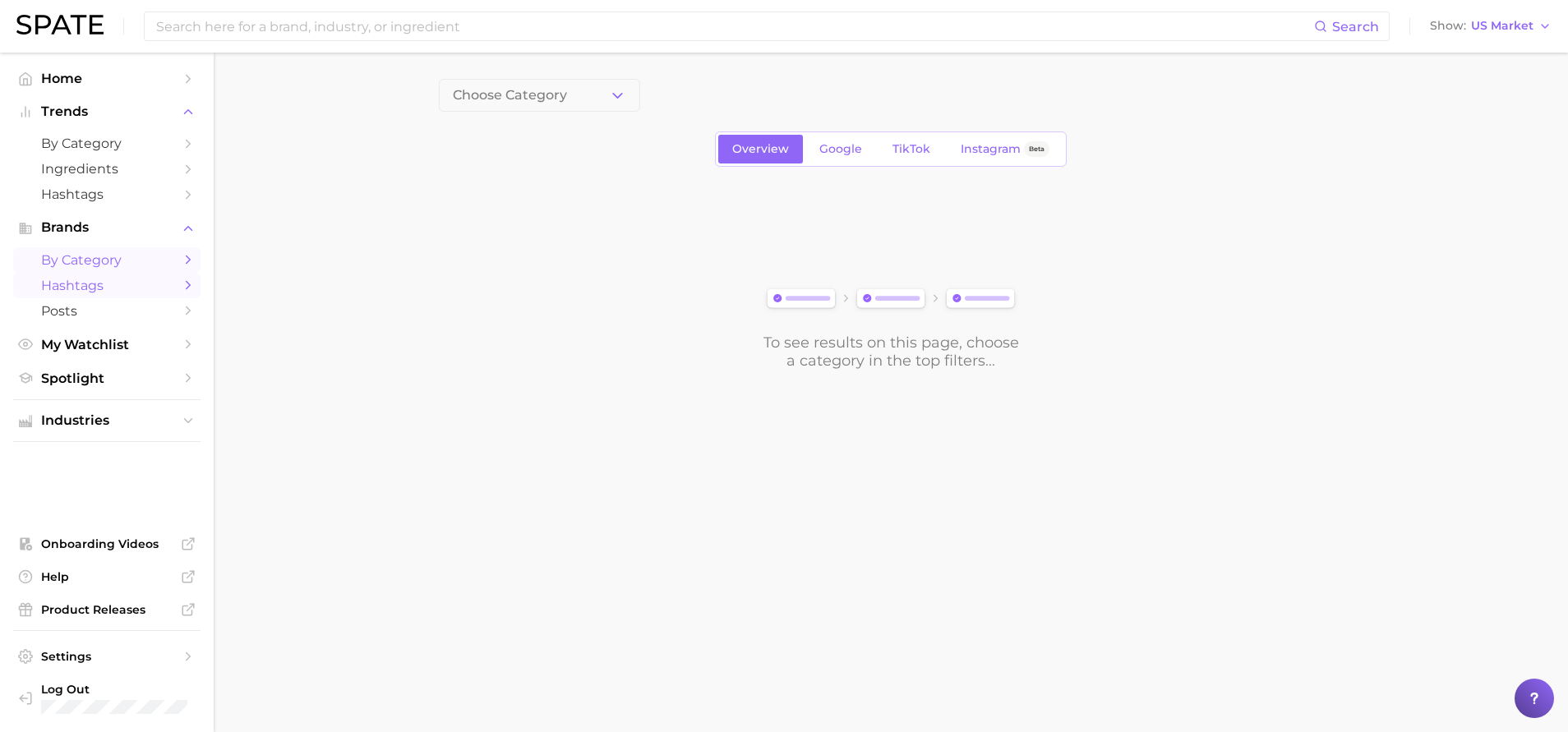
click at [150, 288] on span "Hashtags" at bounding box center [106, 285] width 132 height 16
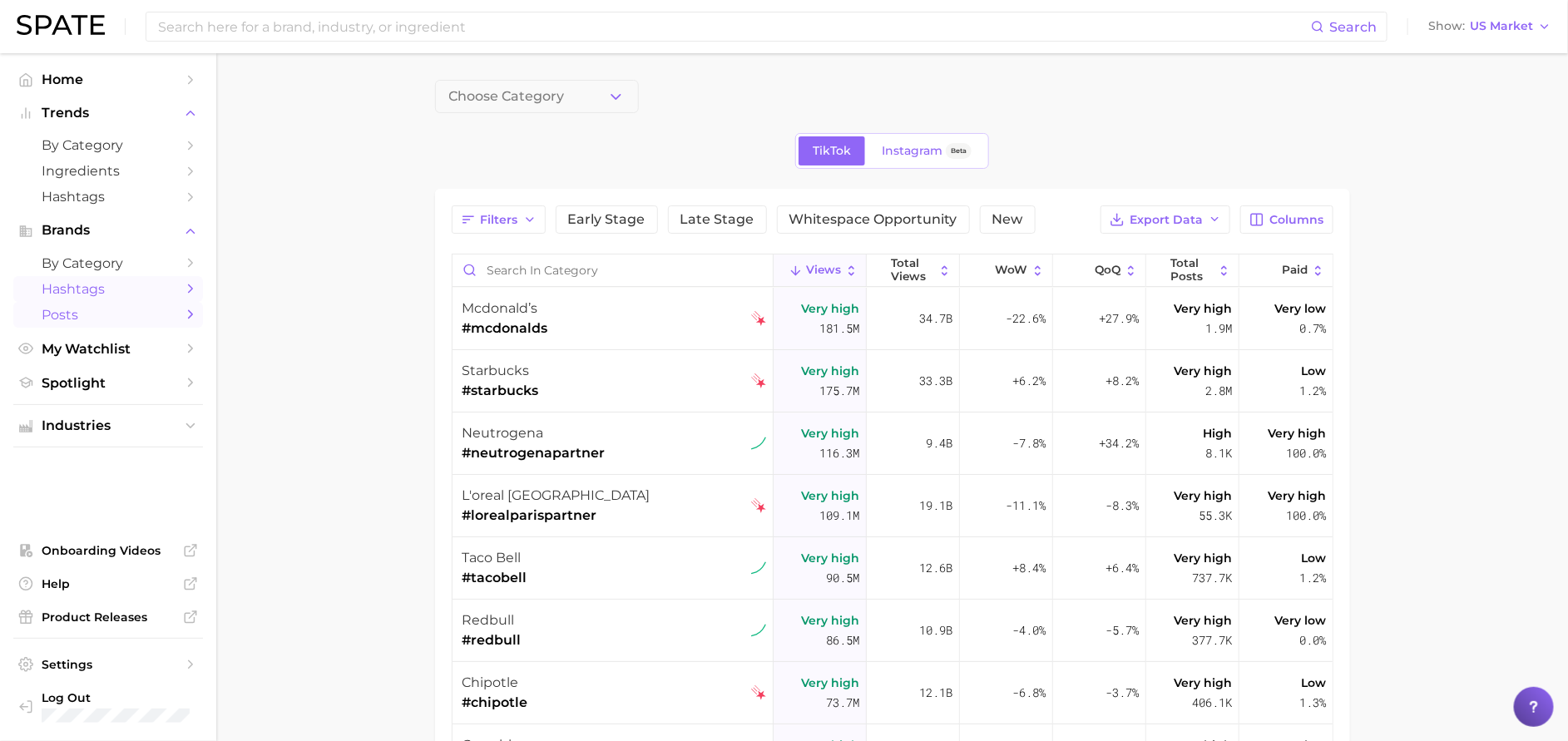
click at [140, 310] on span "Posts" at bounding box center [108, 314] width 133 height 16
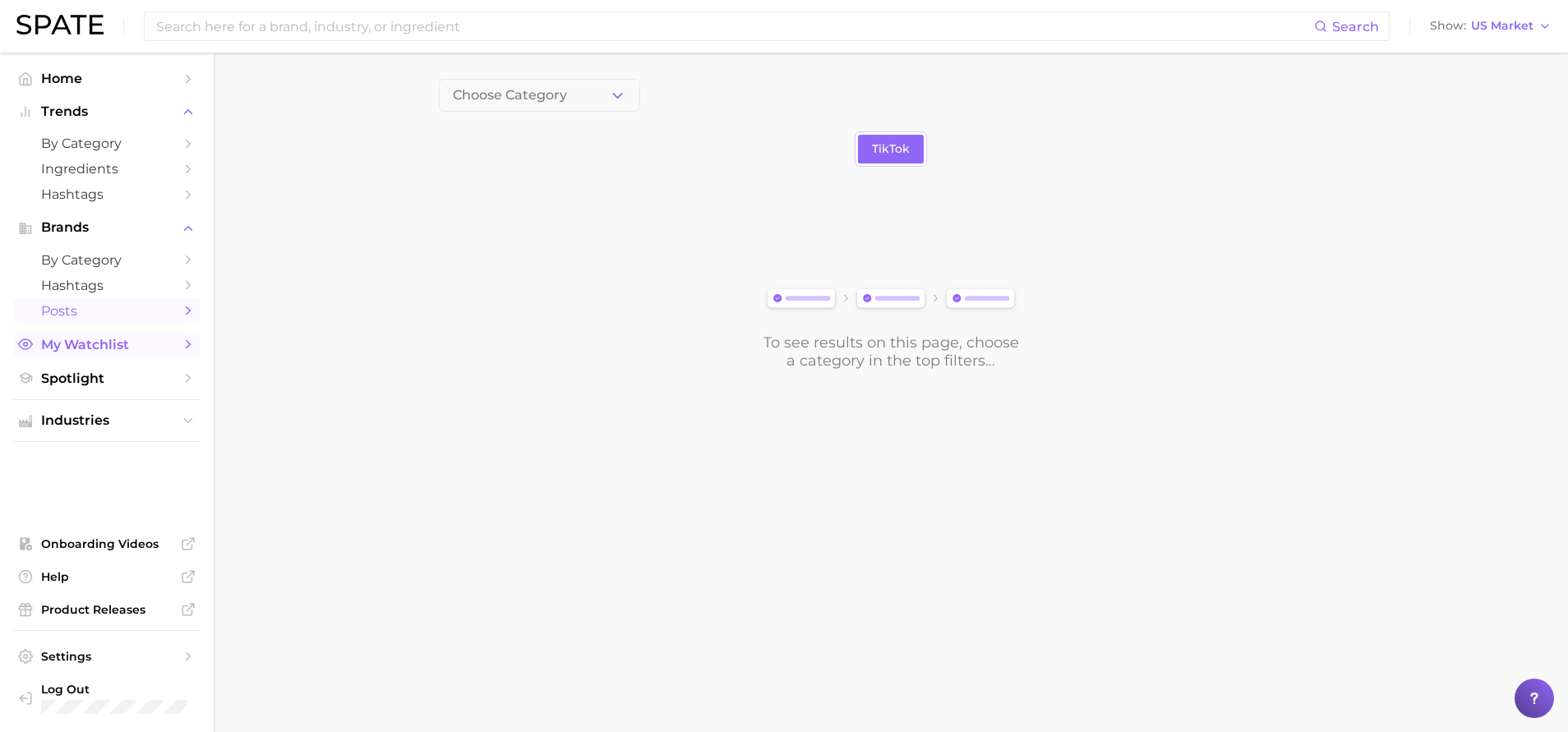
click at [150, 352] on span "My Watchlist" at bounding box center [106, 345] width 132 height 16
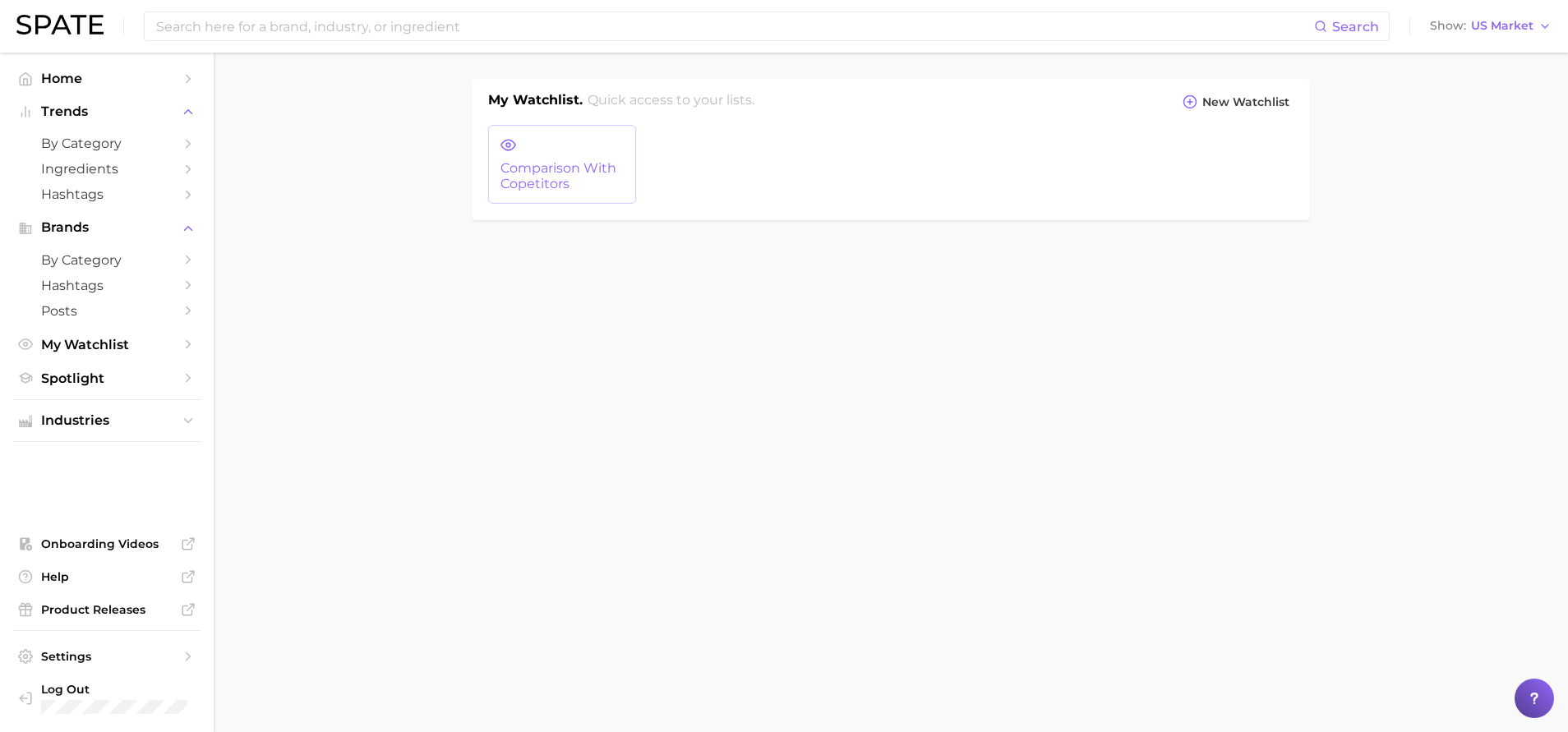
click at [527, 188] on span "comparison with copetitors" at bounding box center [561, 176] width 123 height 31
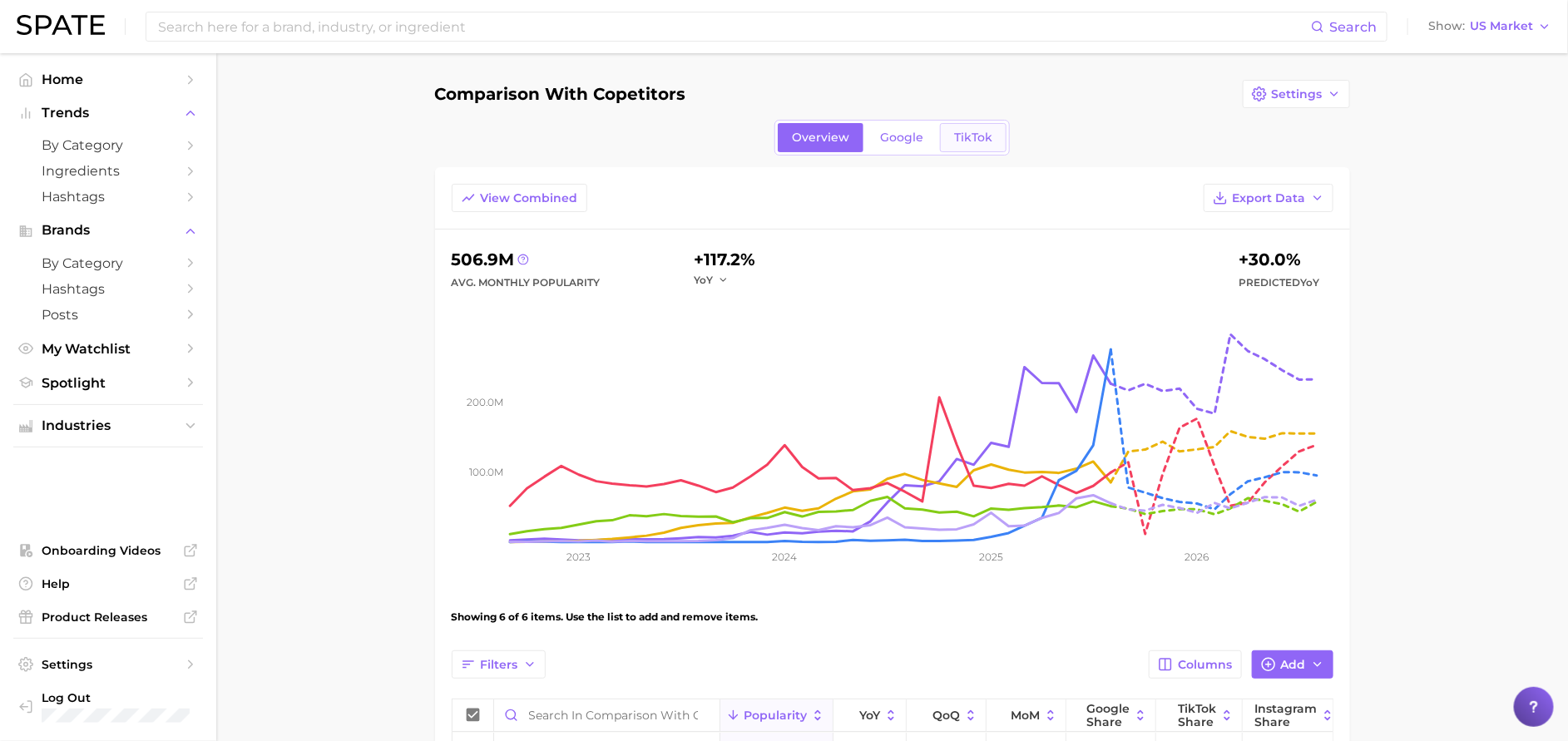
click at [971, 142] on span "TikTok" at bounding box center [973, 138] width 38 height 14
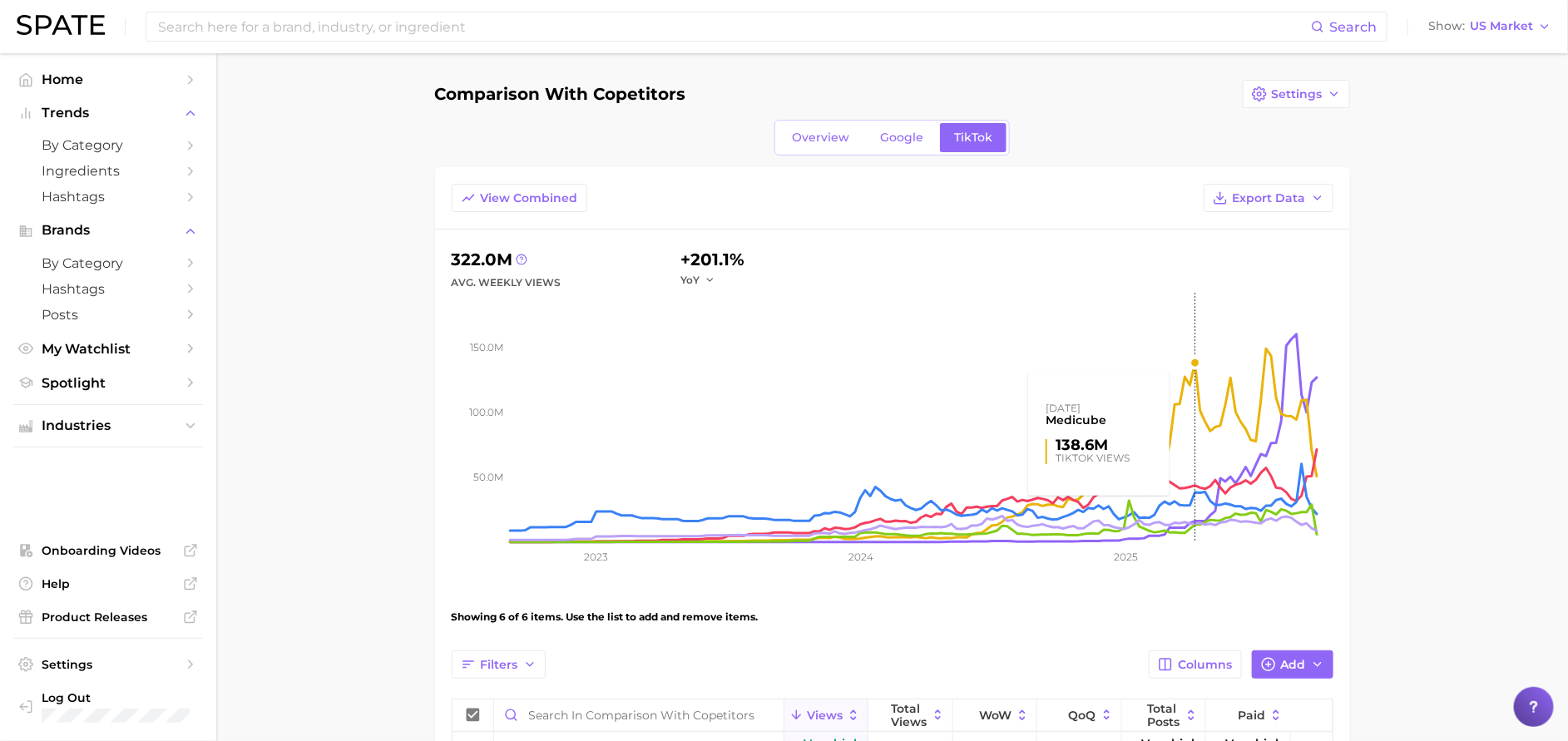
scroll to position [249, 0]
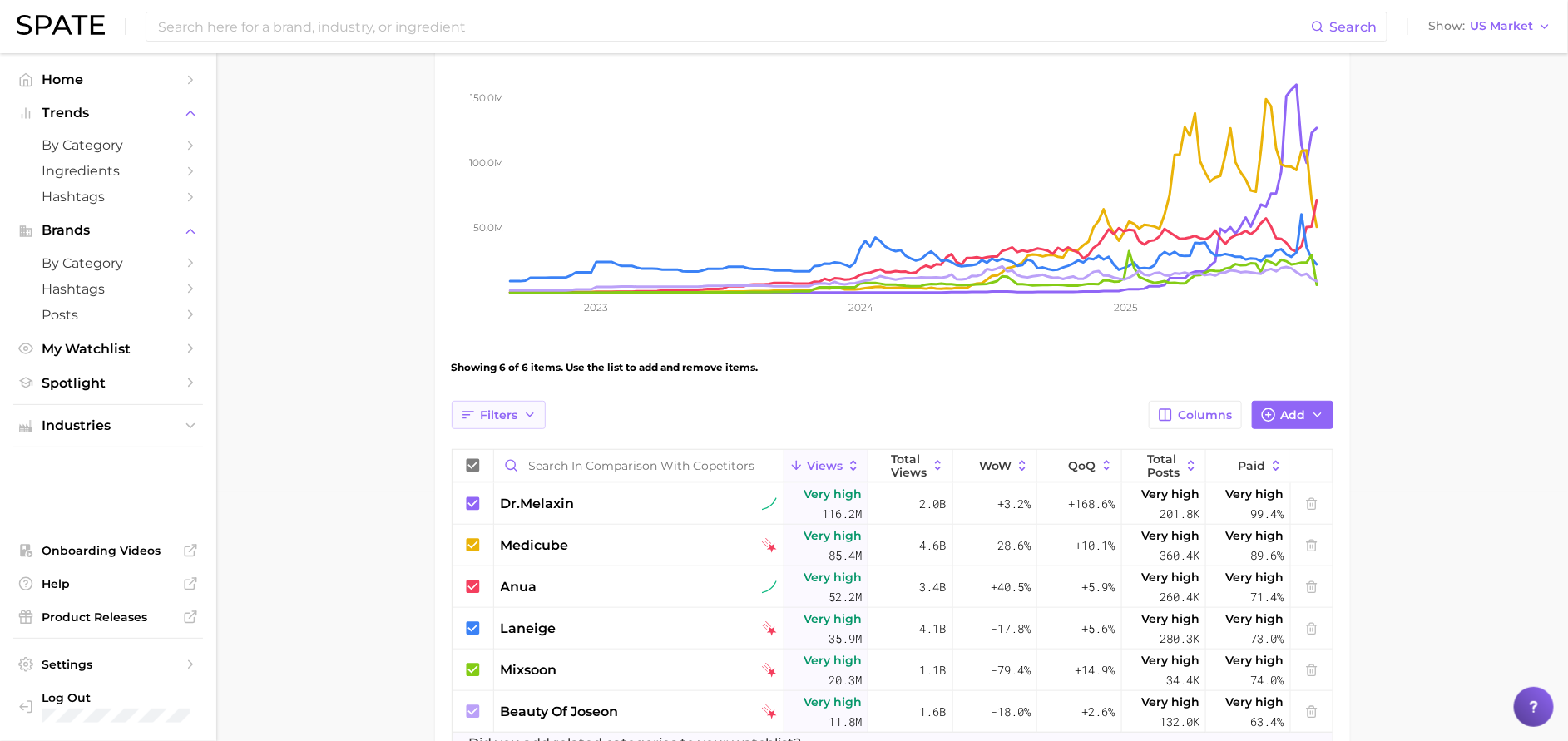
click at [512, 426] on button "Filters" at bounding box center [498, 415] width 94 height 28
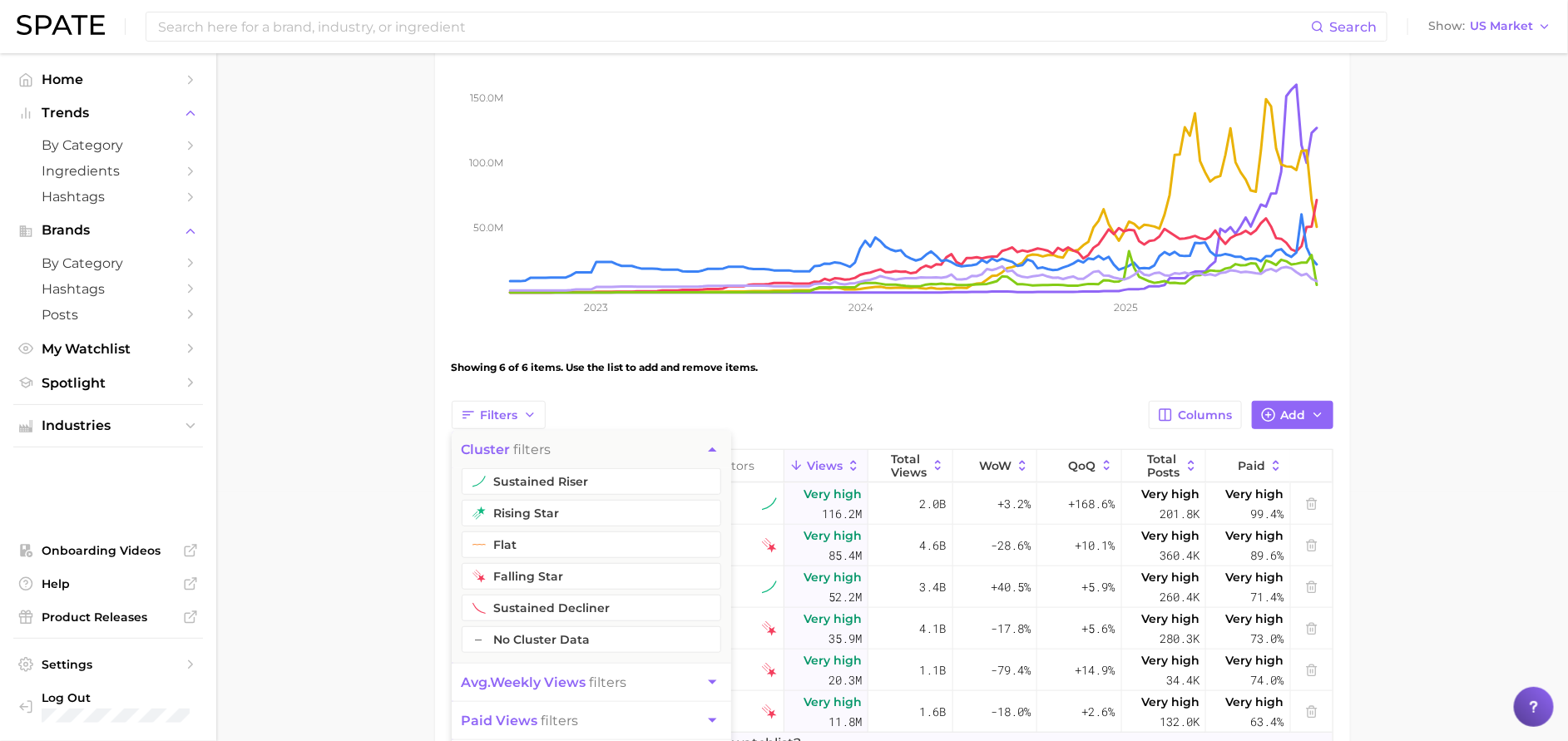
click at [1057, 215] on main "comparison with copetitors Settings Overview Google TikTok View Combined Export…" at bounding box center [892, 339] width 1352 height 1071
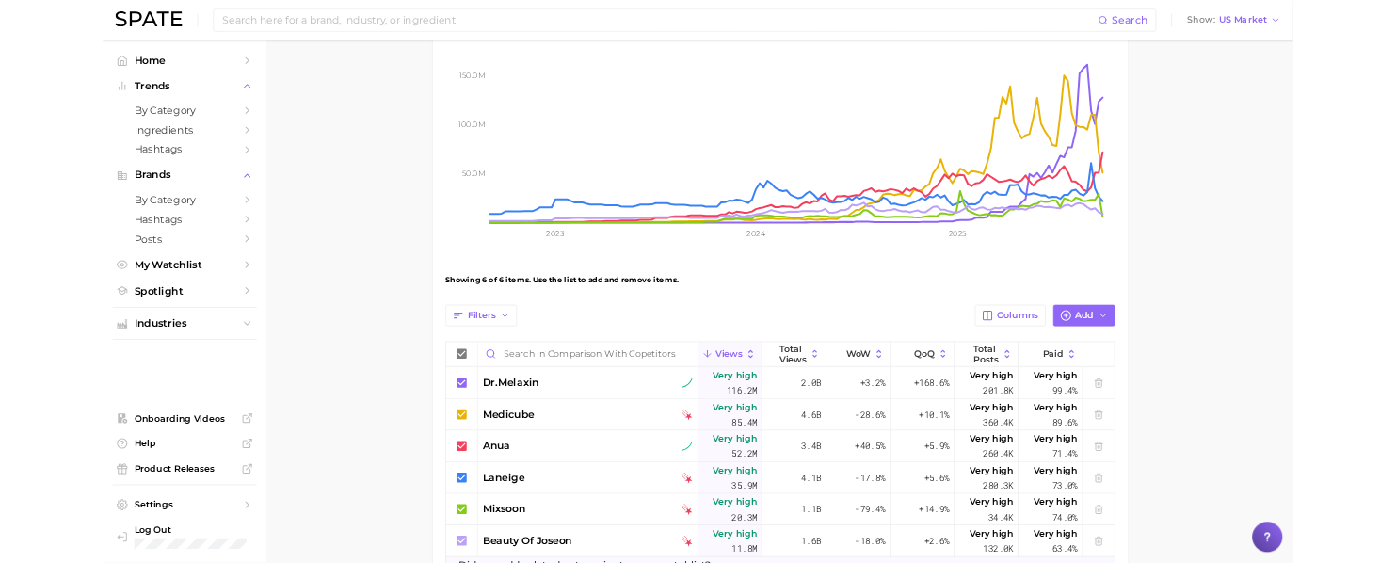
scroll to position [0, 0]
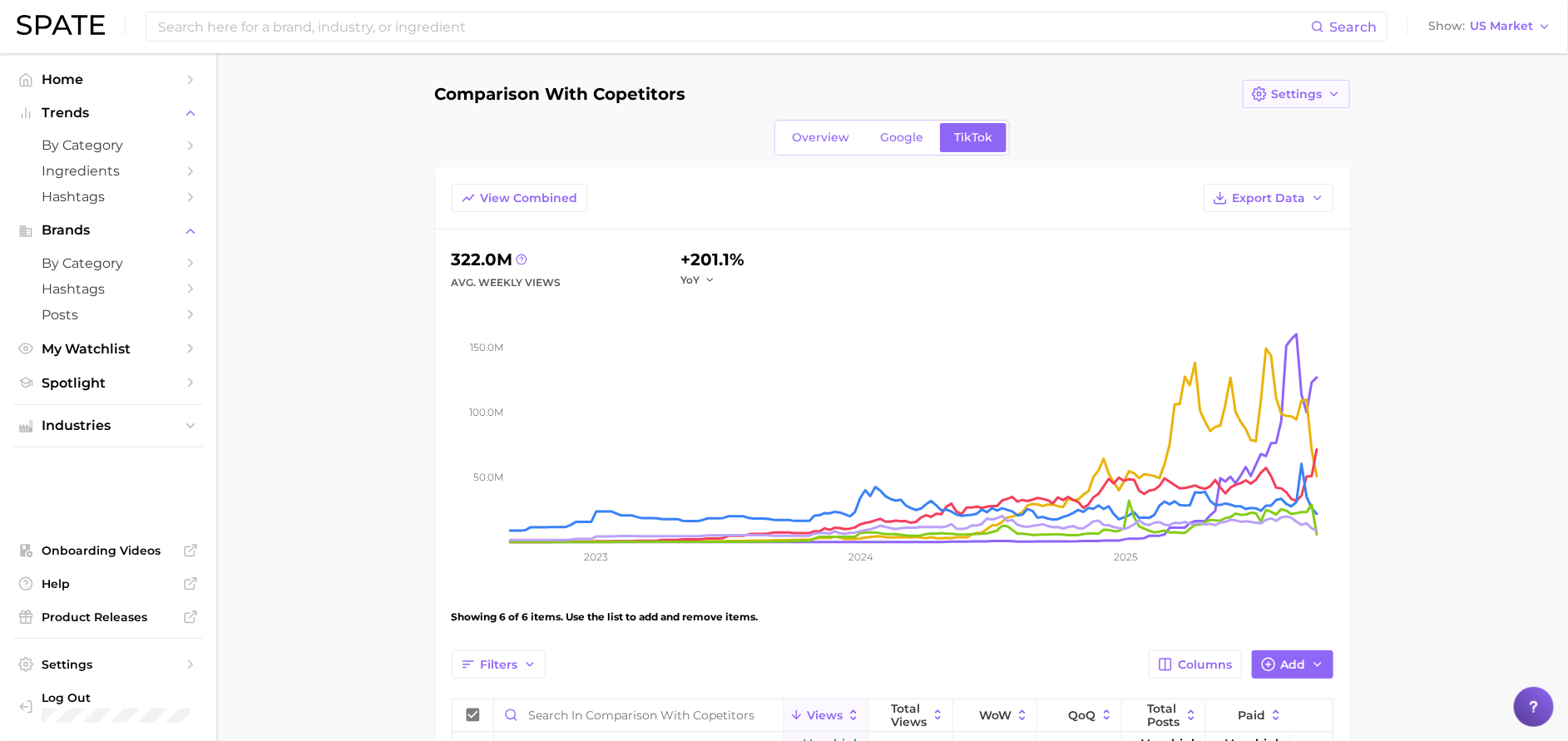
click at [1057, 87] on span "Settings" at bounding box center [1297, 95] width 50 height 14
click at [1057, 35] on button "Show US Market" at bounding box center [1489, 26] width 132 height 21
click at [1057, 379] on main "comparison with copetitors Settings Overview Google TikTok View Combined Export…" at bounding box center [892, 588] width 1352 height 1071
